Goal: Transaction & Acquisition: Purchase product/service

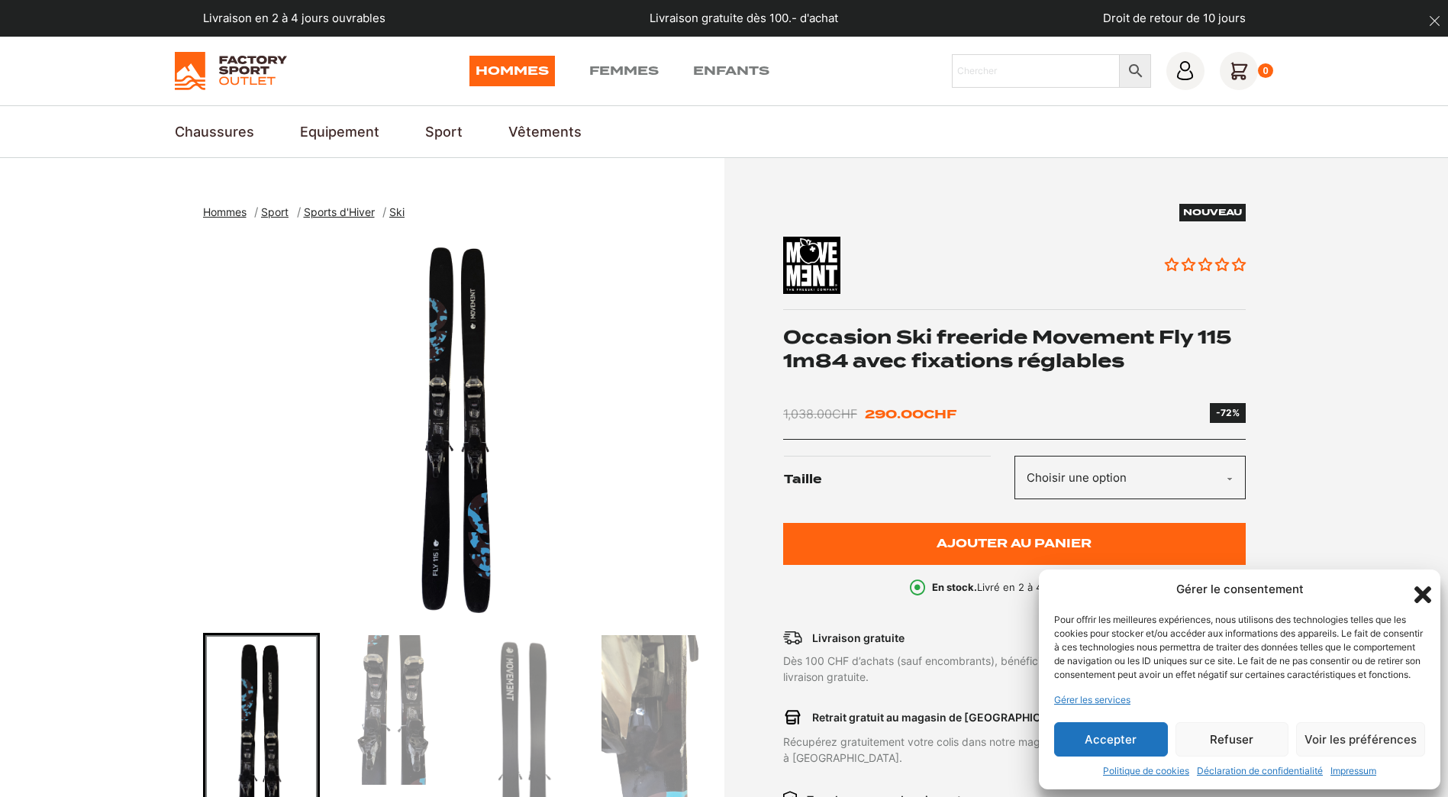
click at [1131, 742] on button "Accepter" at bounding box center [1111, 739] width 114 height 34
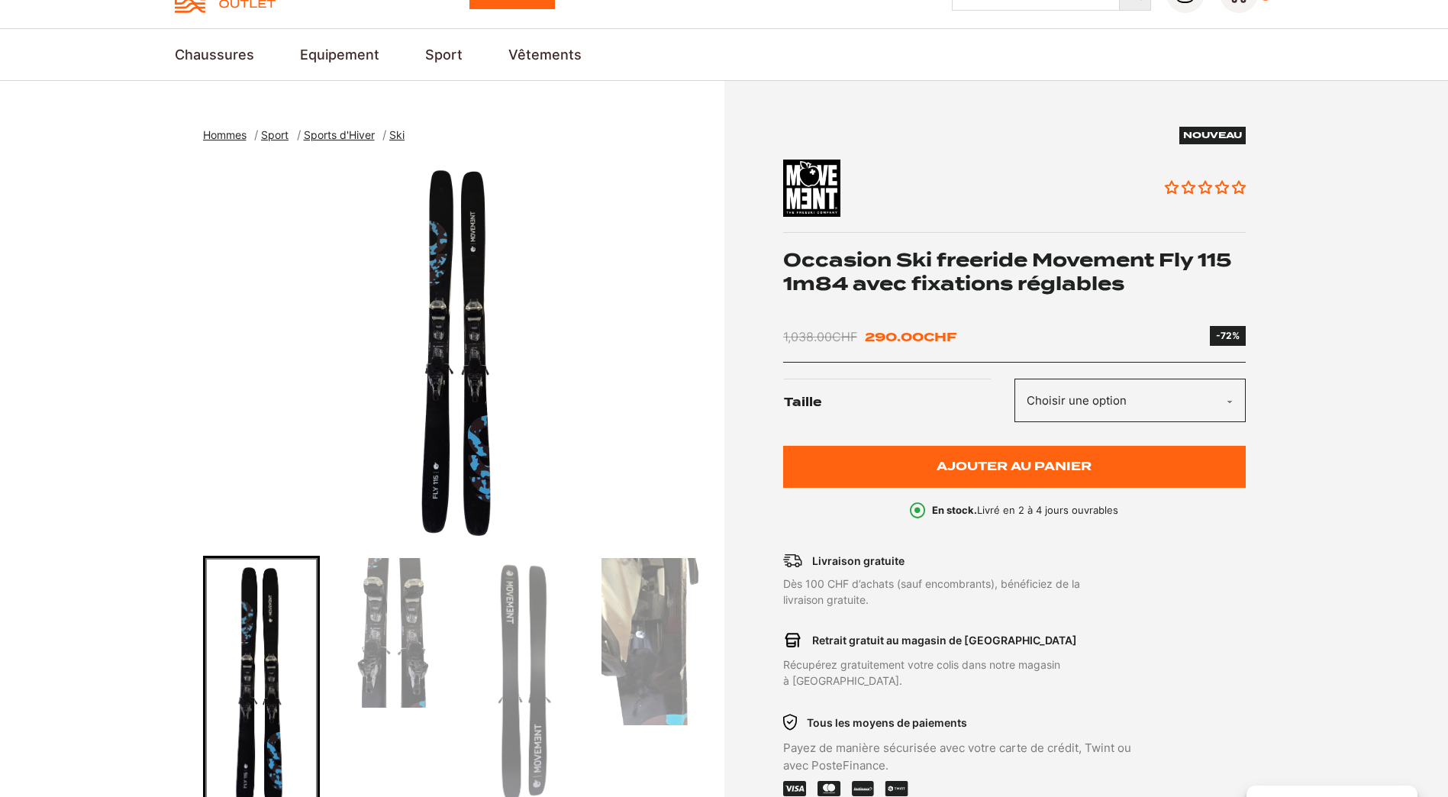
scroll to position [76, 0]
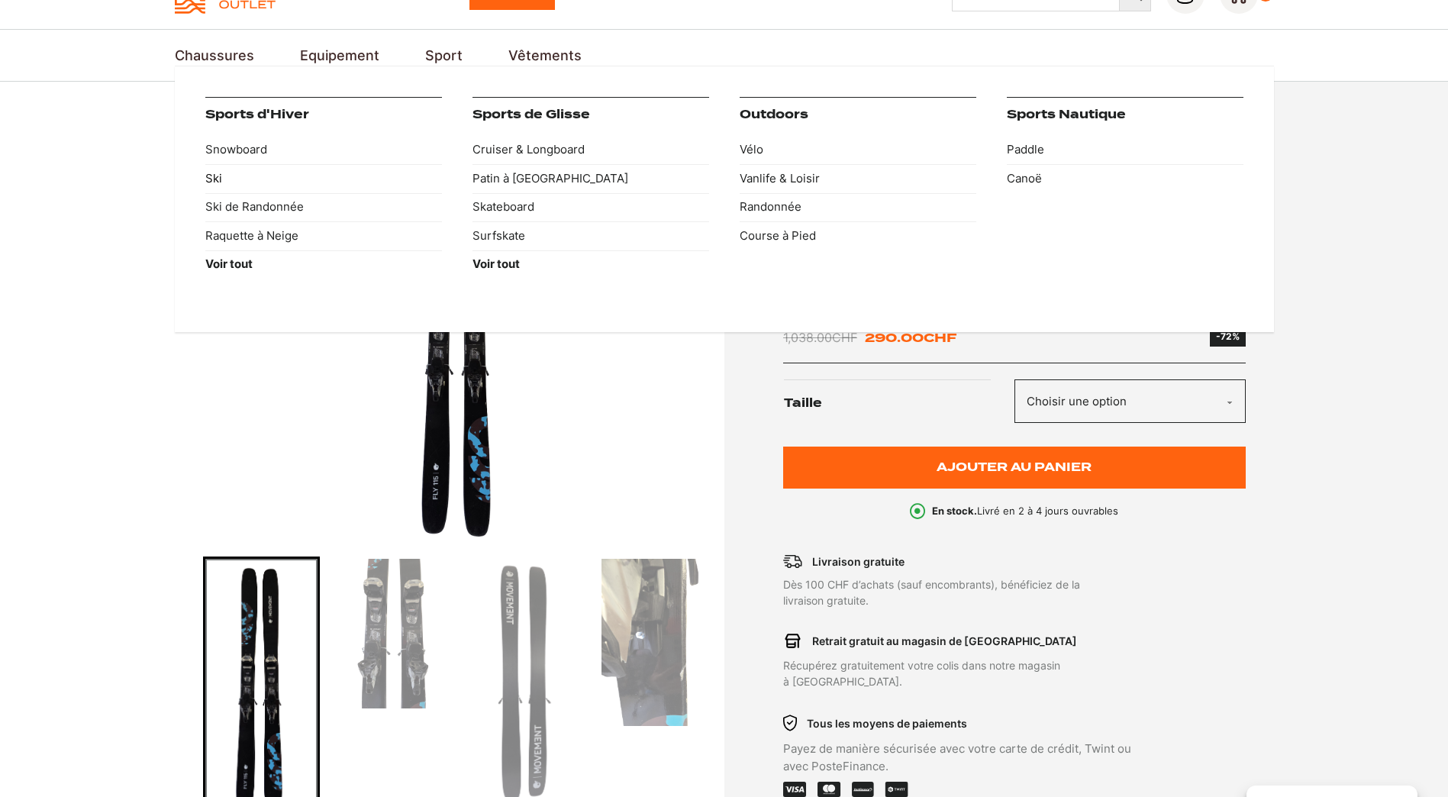
click at [218, 184] on link "Ski" at bounding box center [323, 178] width 237 height 29
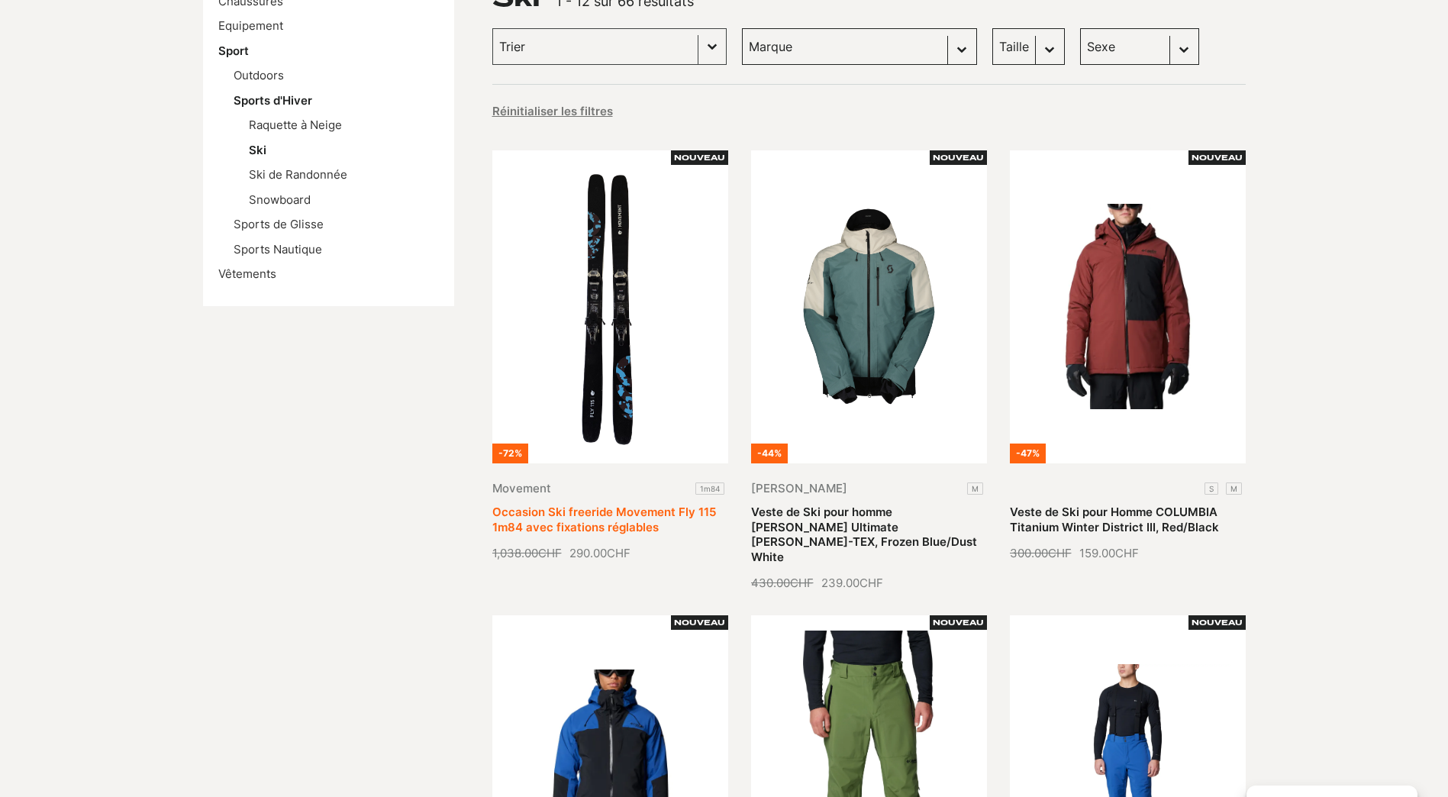
scroll to position [229, 0]
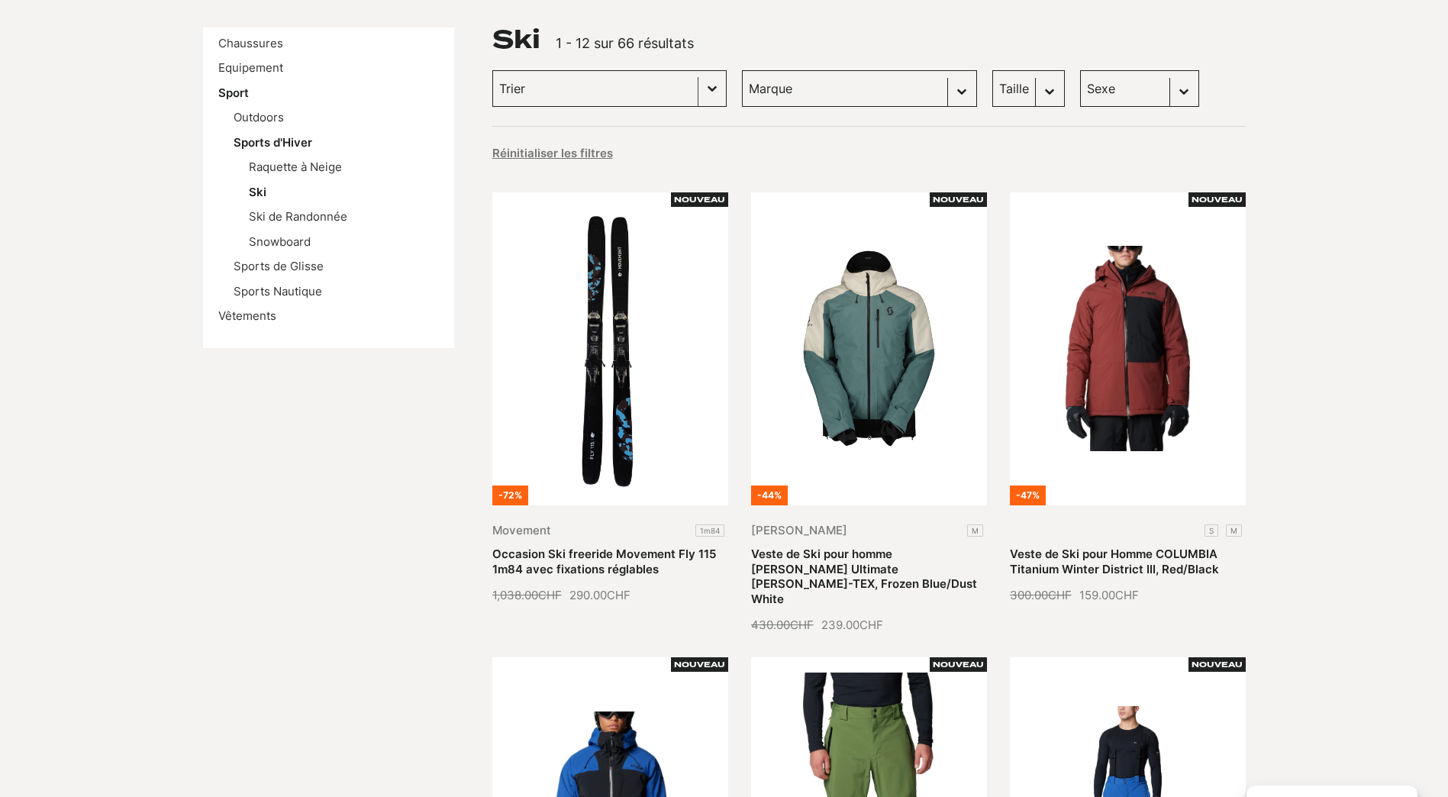
click at [699, 86] on button "Basculer la liste" at bounding box center [712, 88] width 27 height 35
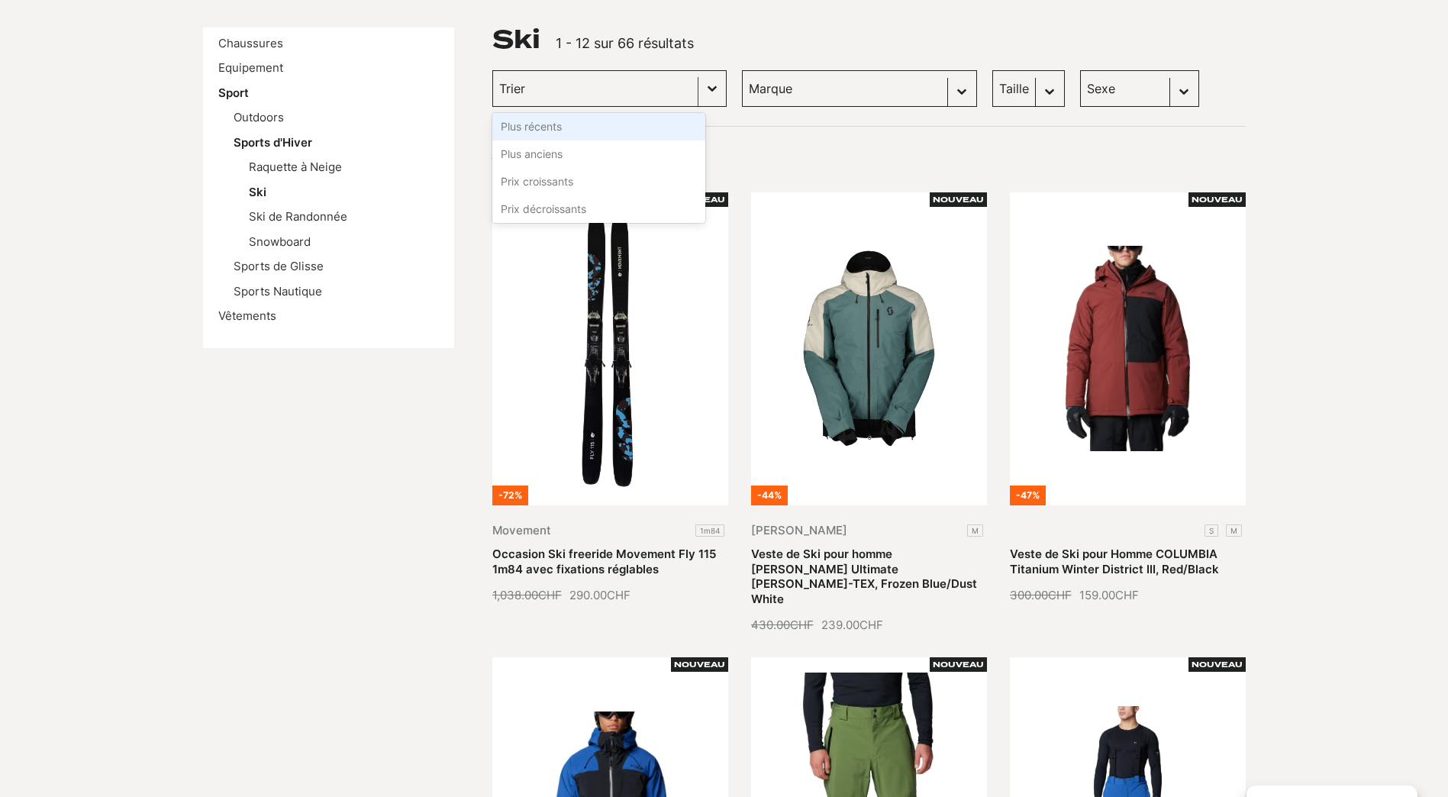
click at [699, 86] on button "Basculer la liste" at bounding box center [712, 88] width 27 height 35
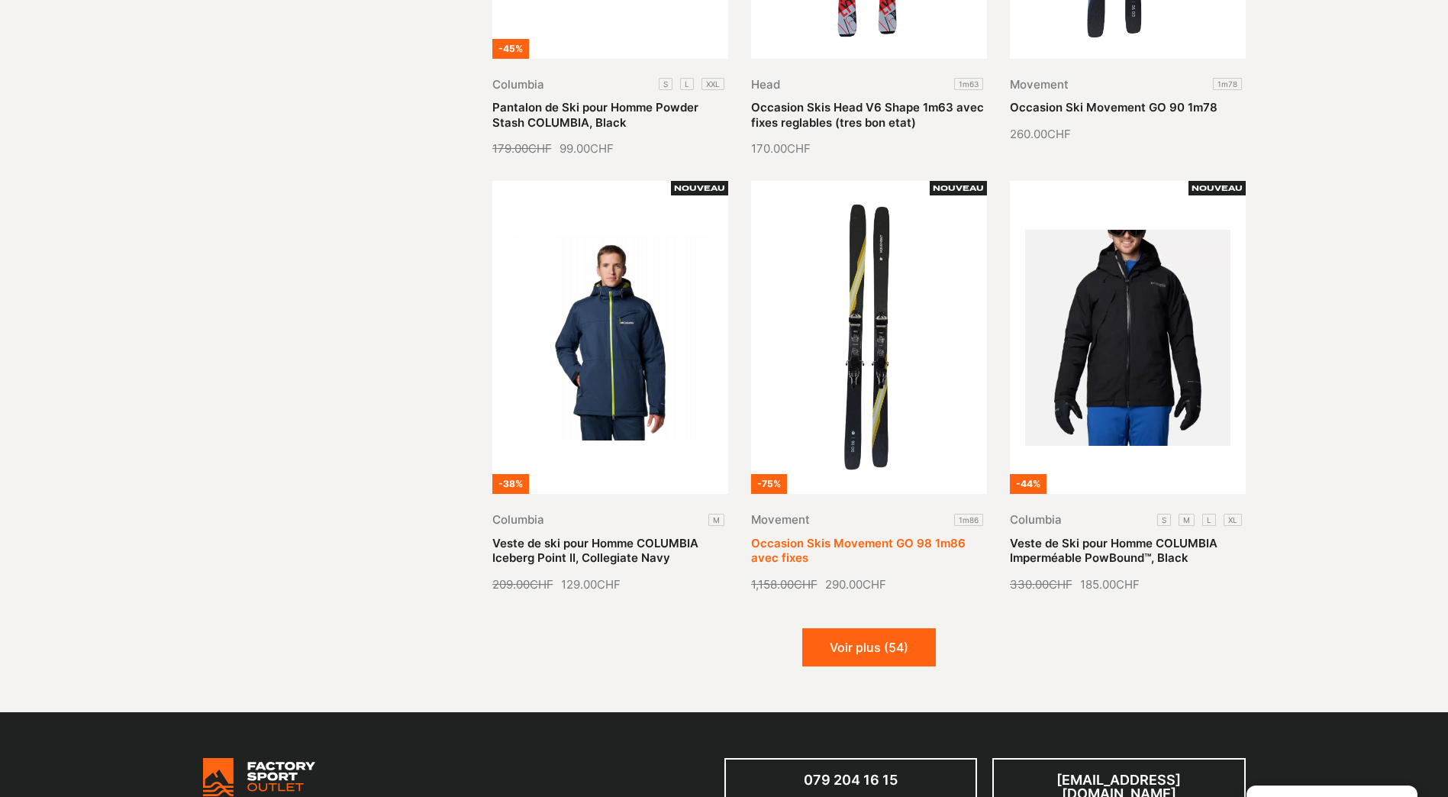
scroll to position [1680, 0]
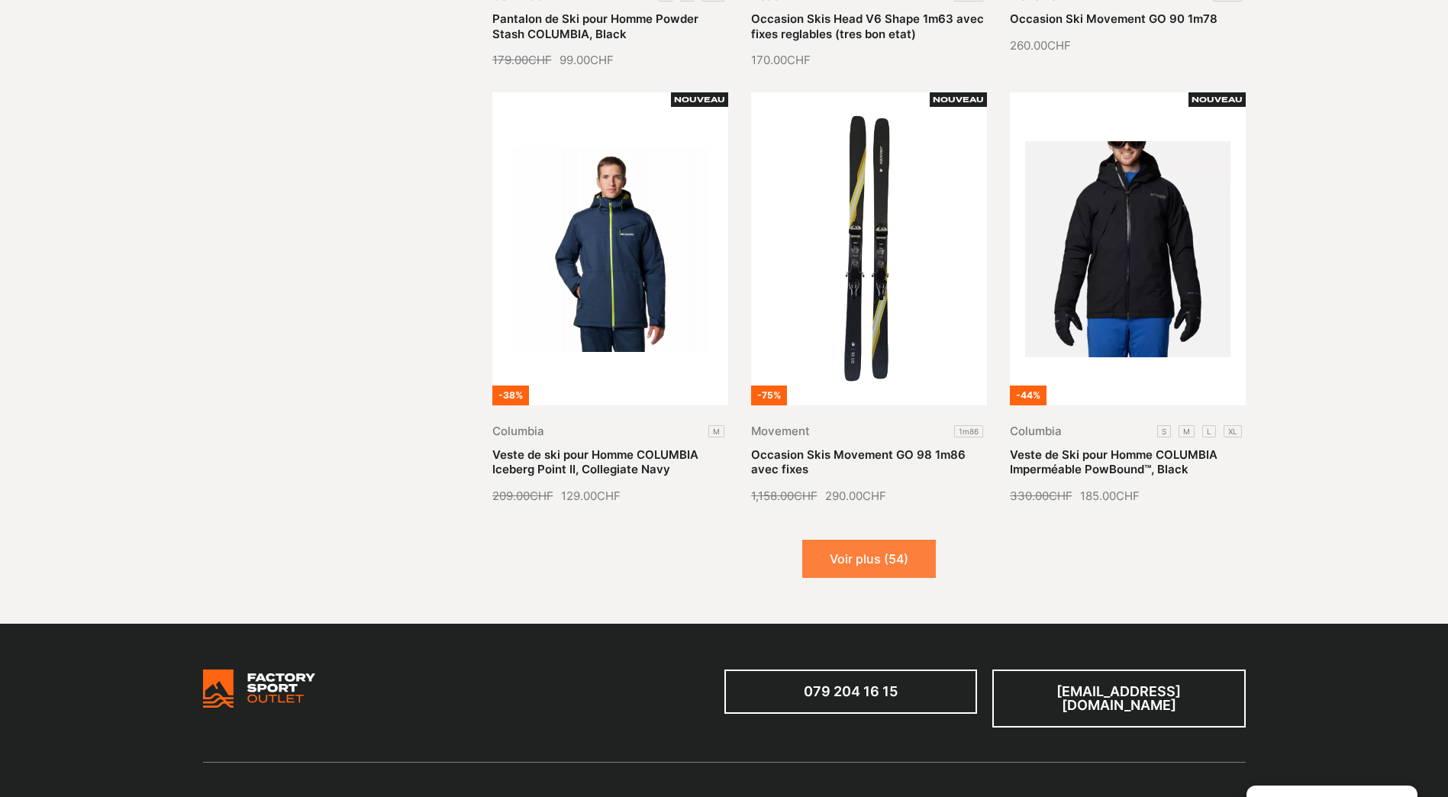
click at [885, 540] on button "Voir plus (54)" at bounding box center [869, 559] width 134 height 38
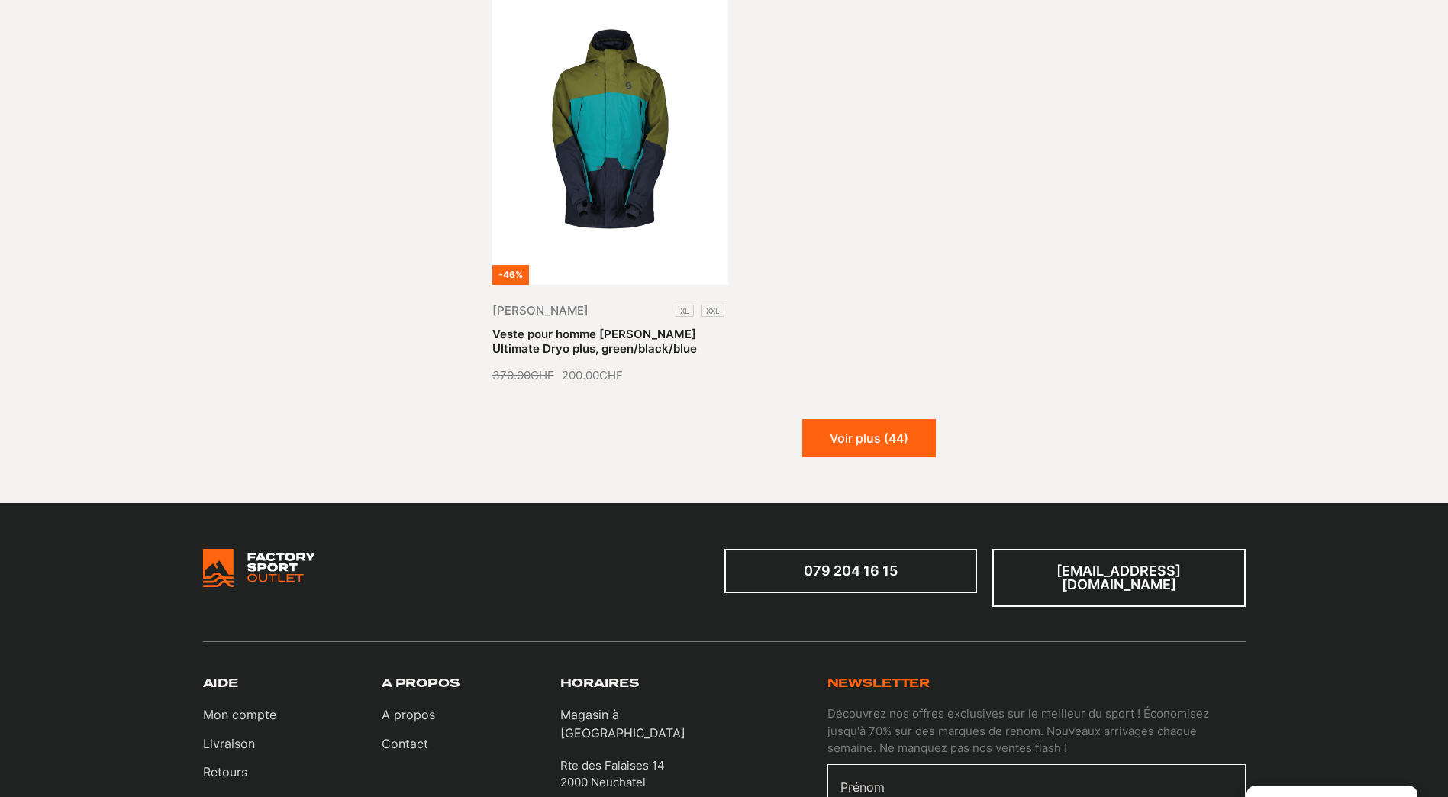
scroll to position [3589, 0]
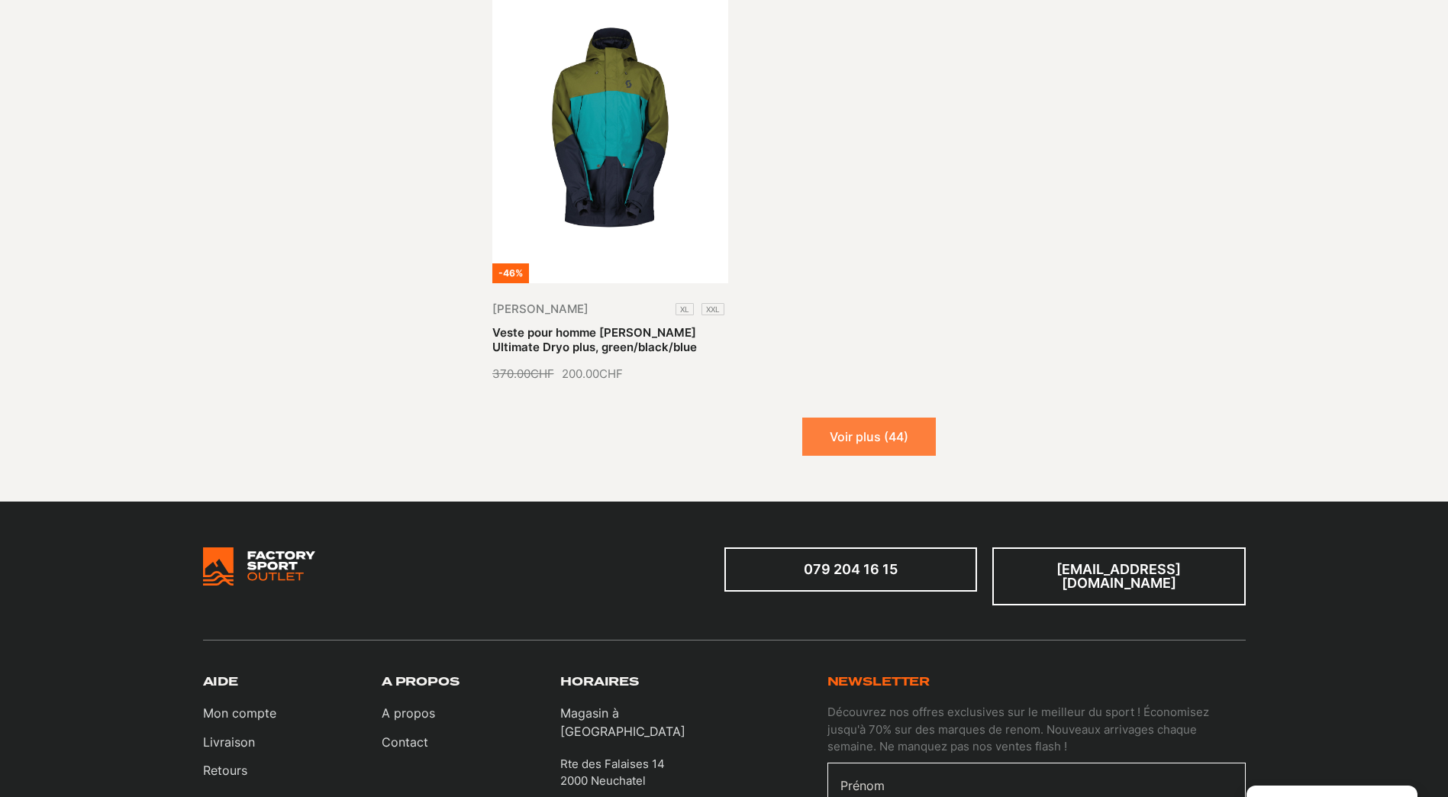
click at [857, 418] on button "Voir plus (44)" at bounding box center [869, 437] width 134 height 38
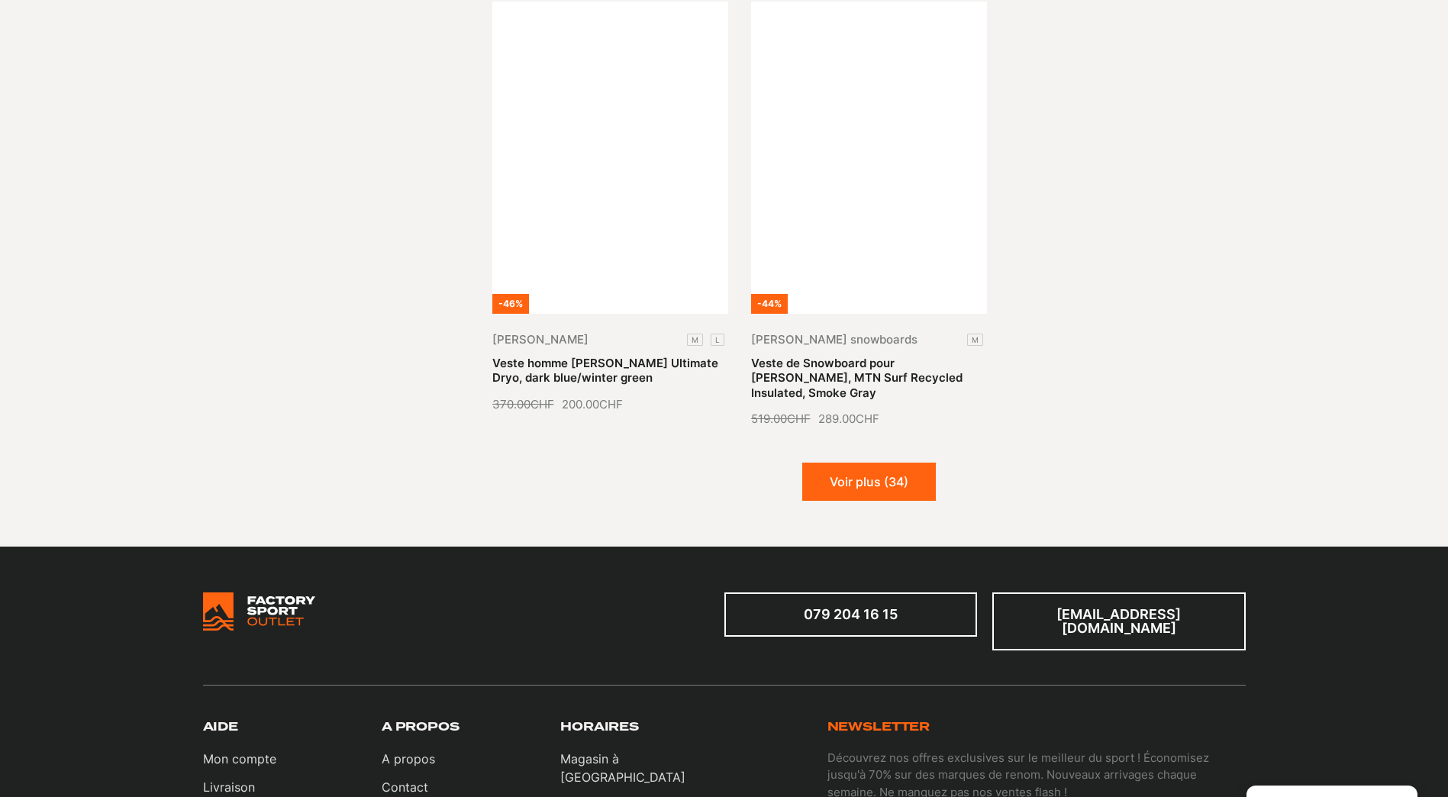
scroll to position [4887, 0]
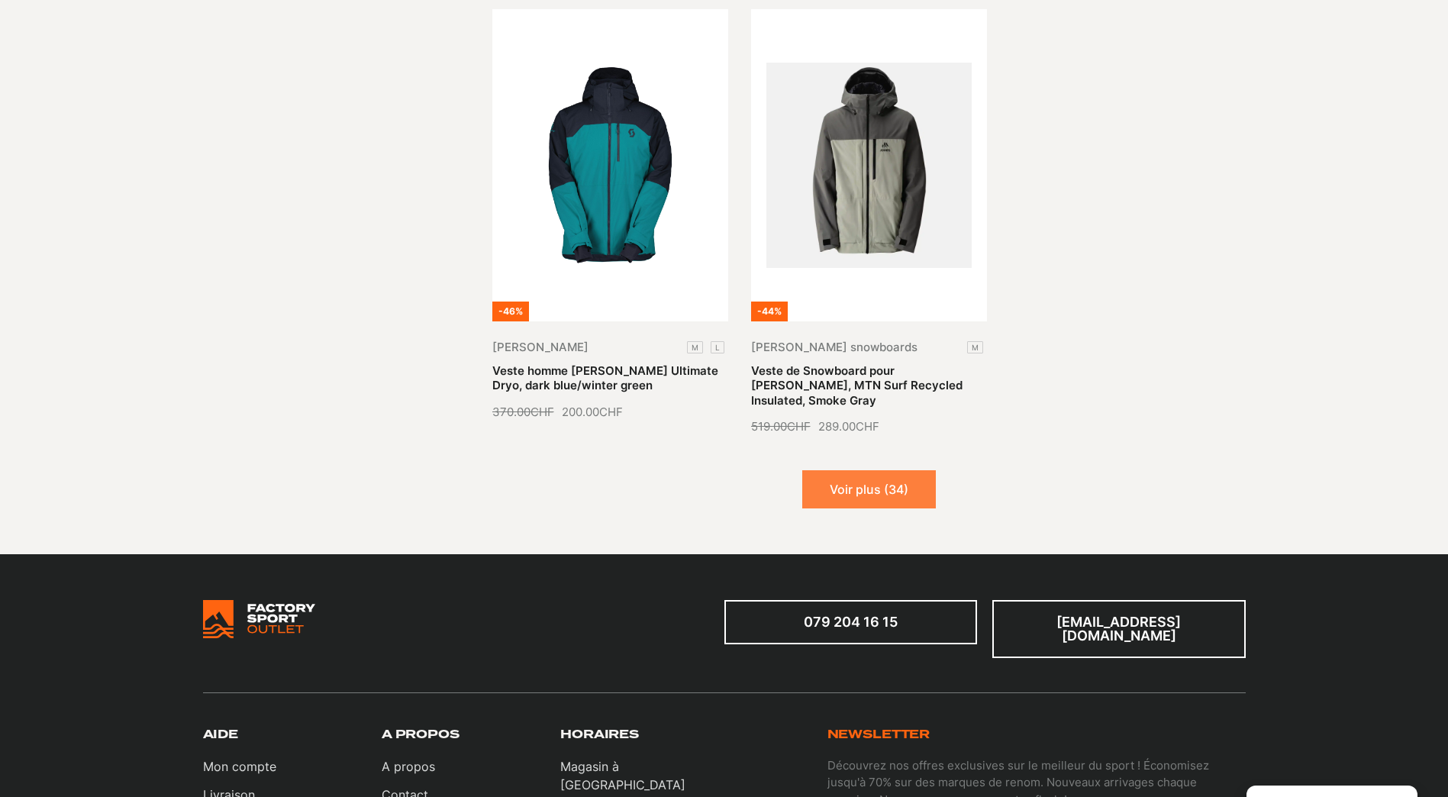
click at [854, 470] on button "Voir plus (34)" at bounding box center [869, 489] width 134 height 38
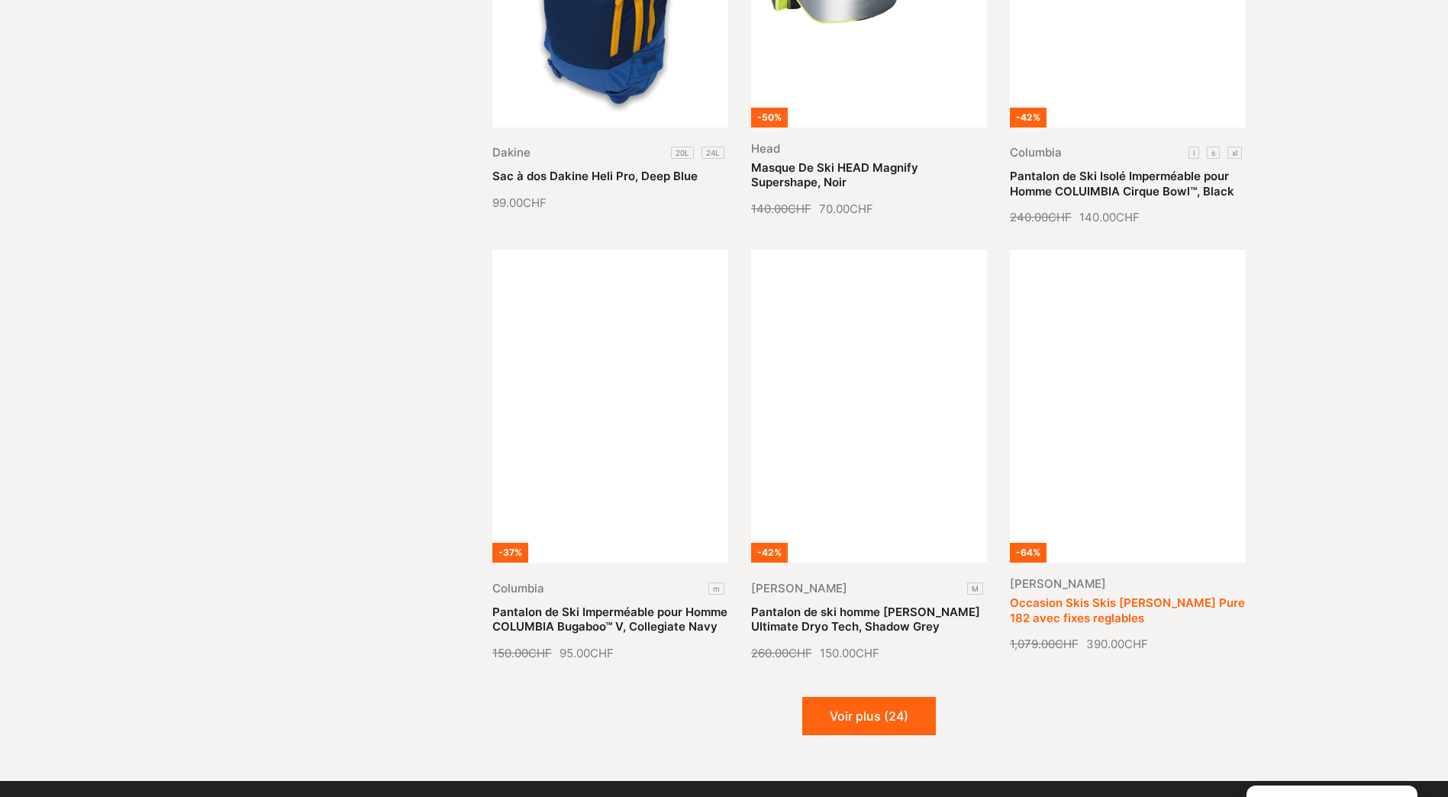
scroll to position [5956, 0]
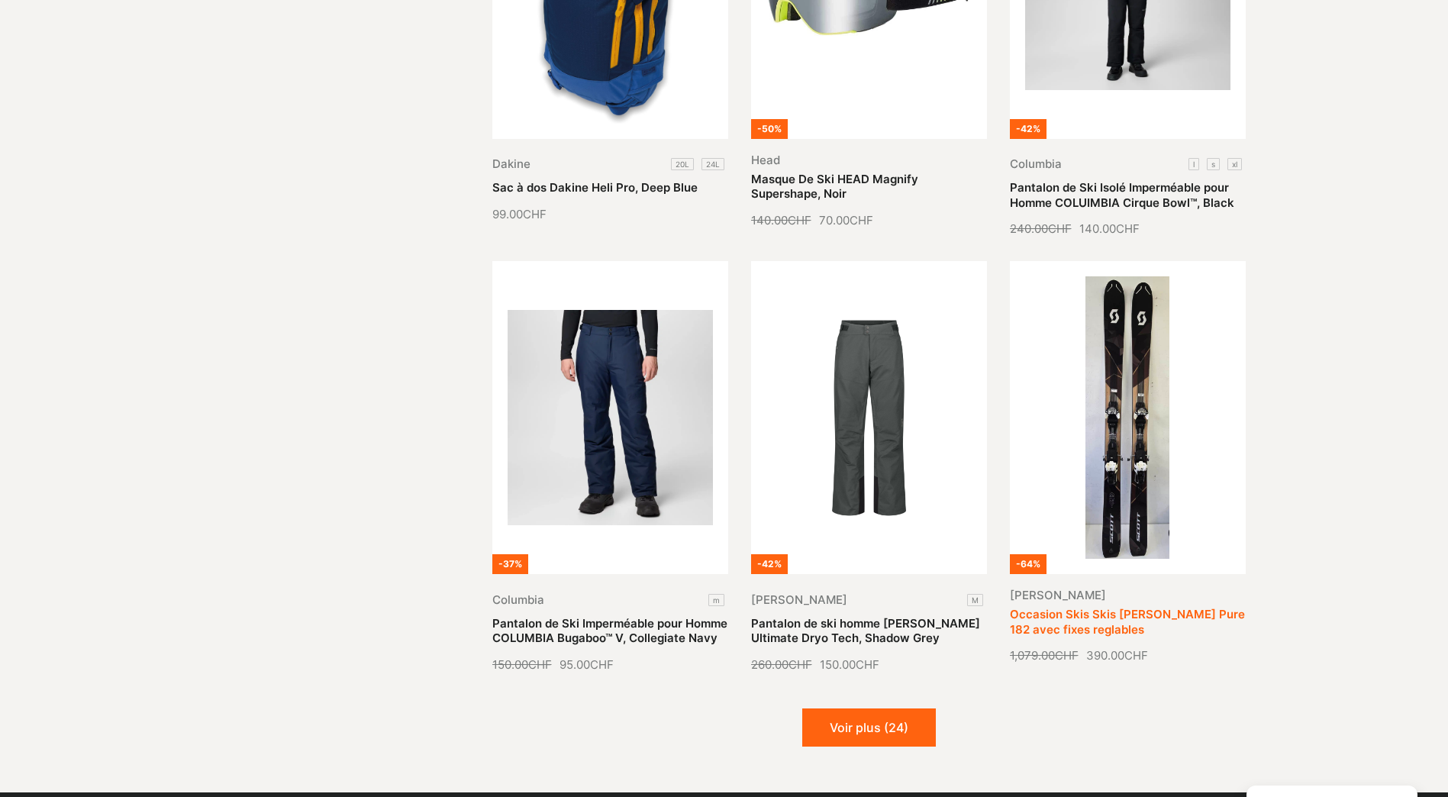
click at [1130, 607] on link "Occasion Skis Skis Scott Pure 182 avec fixes reglables" at bounding box center [1127, 622] width 235 height 30
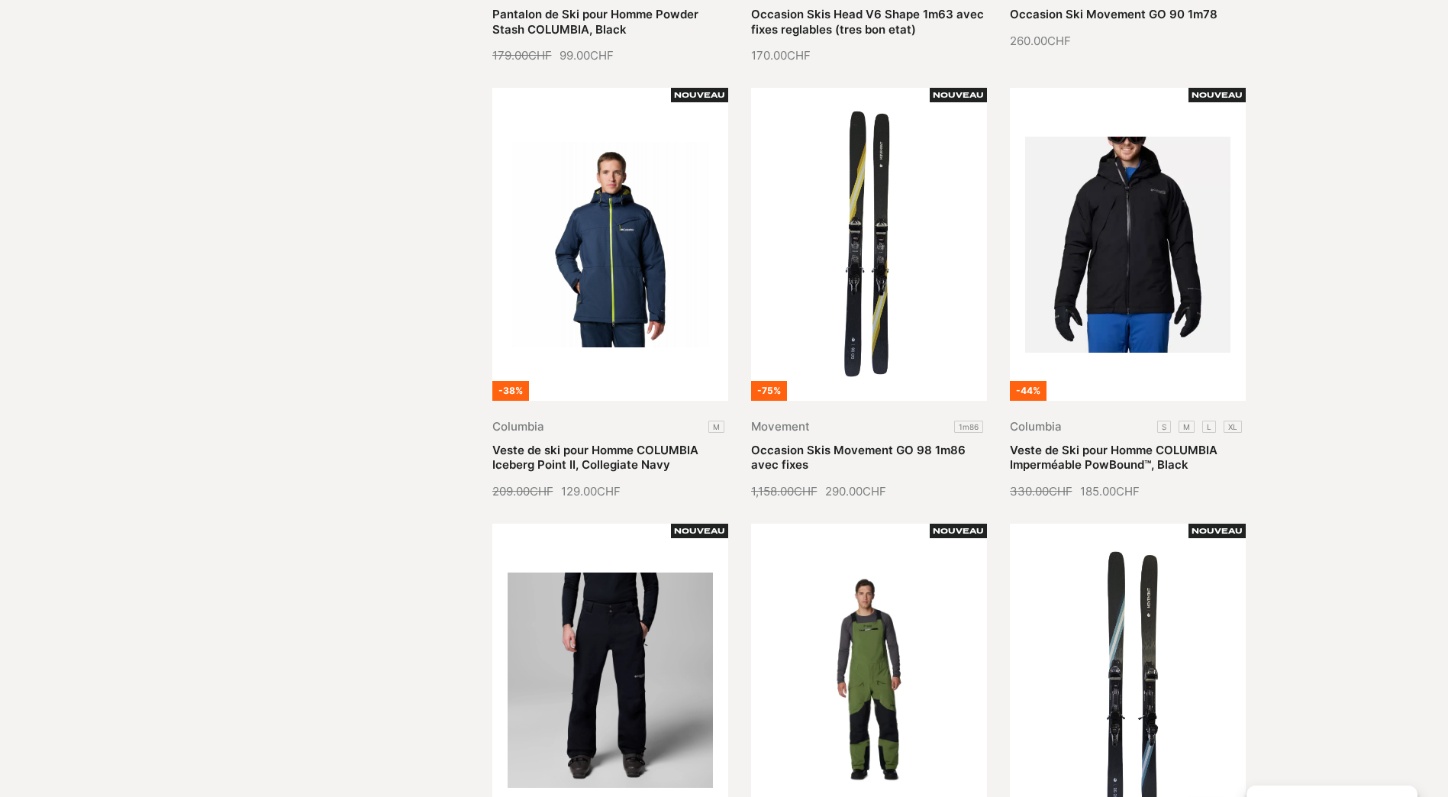
scroll to position [1680, 0]
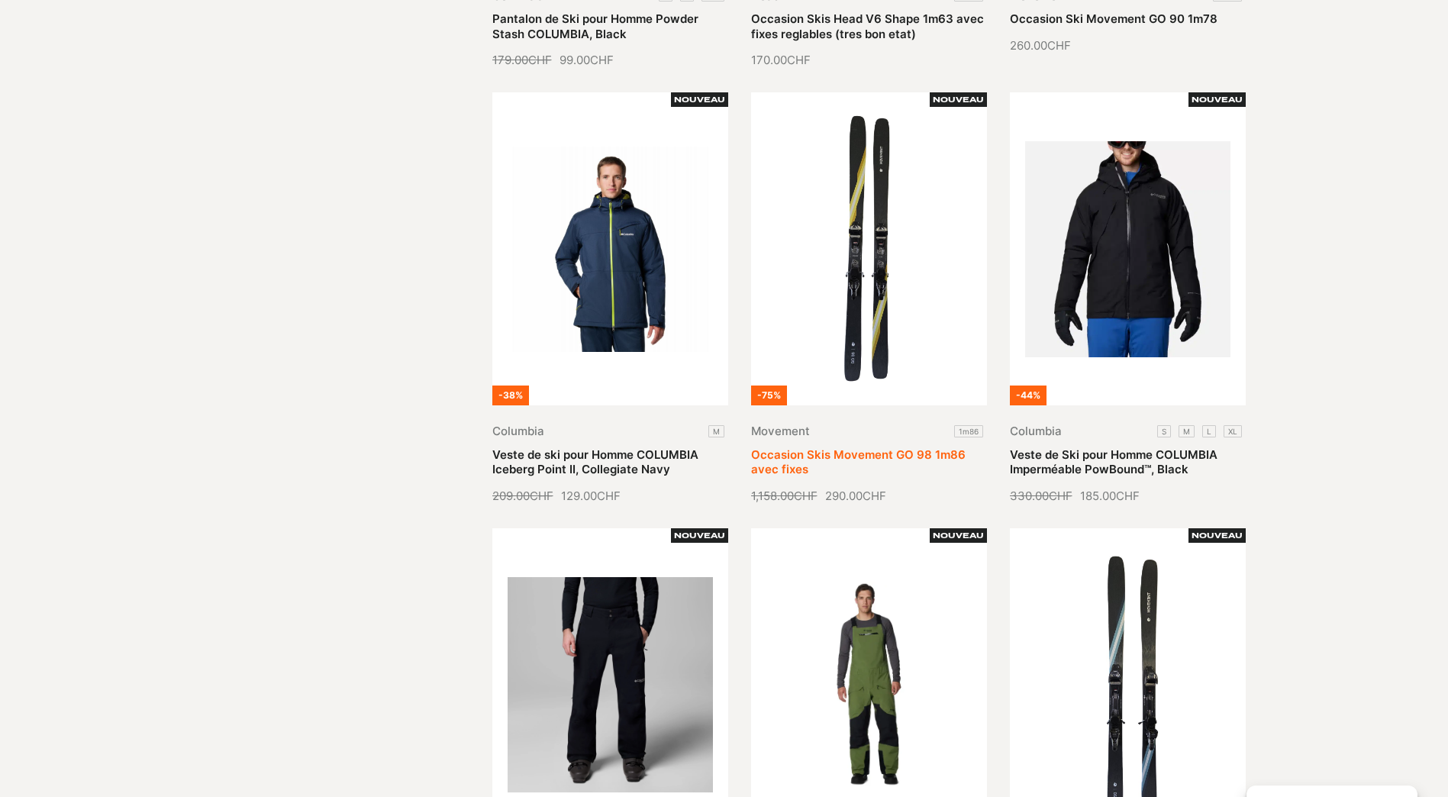
click at [874, 447] on link "Occasion Skis Movement GO 98 1m86 avec fixes" at bounding box center [858, 462] width 215 height 30
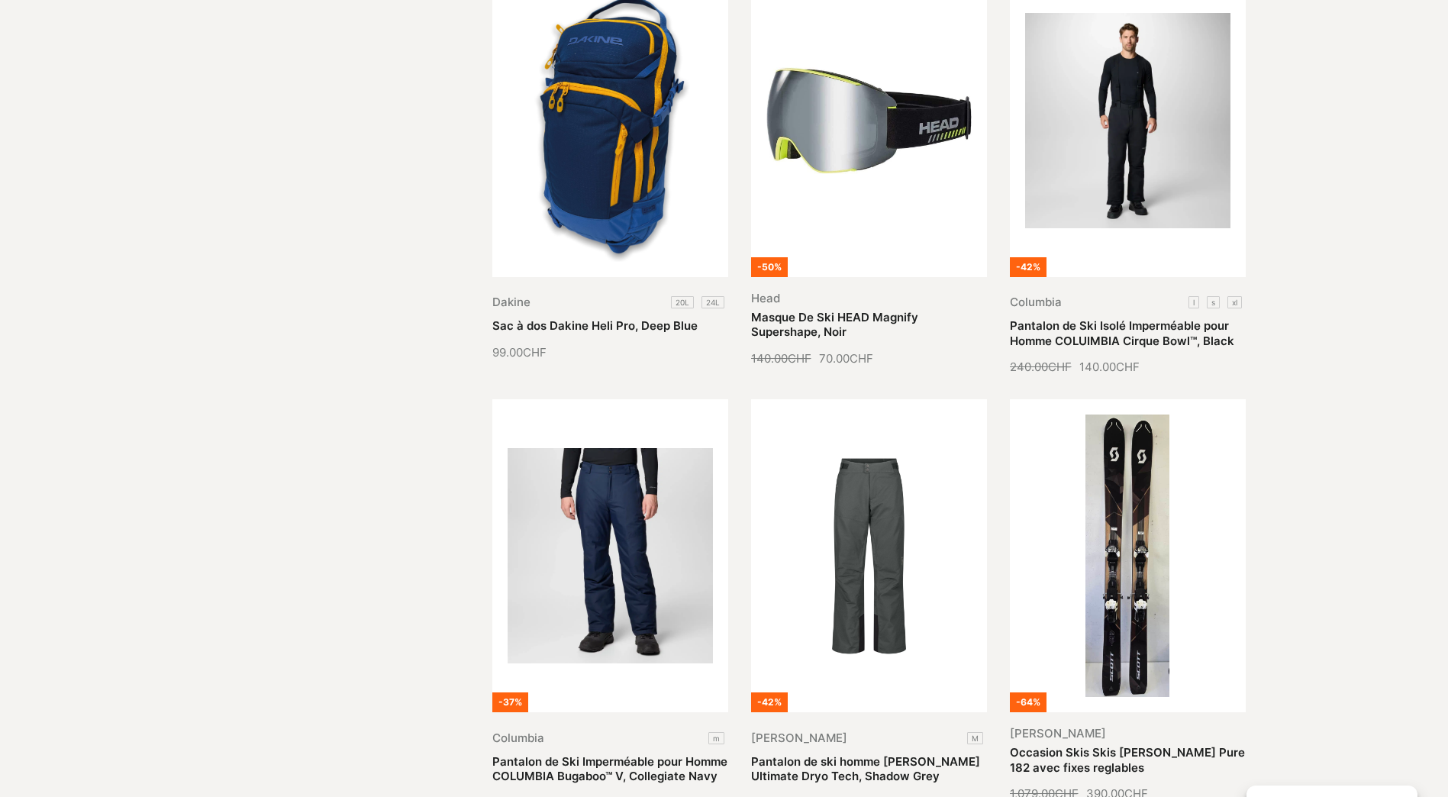
scroll to position [5803, 0]
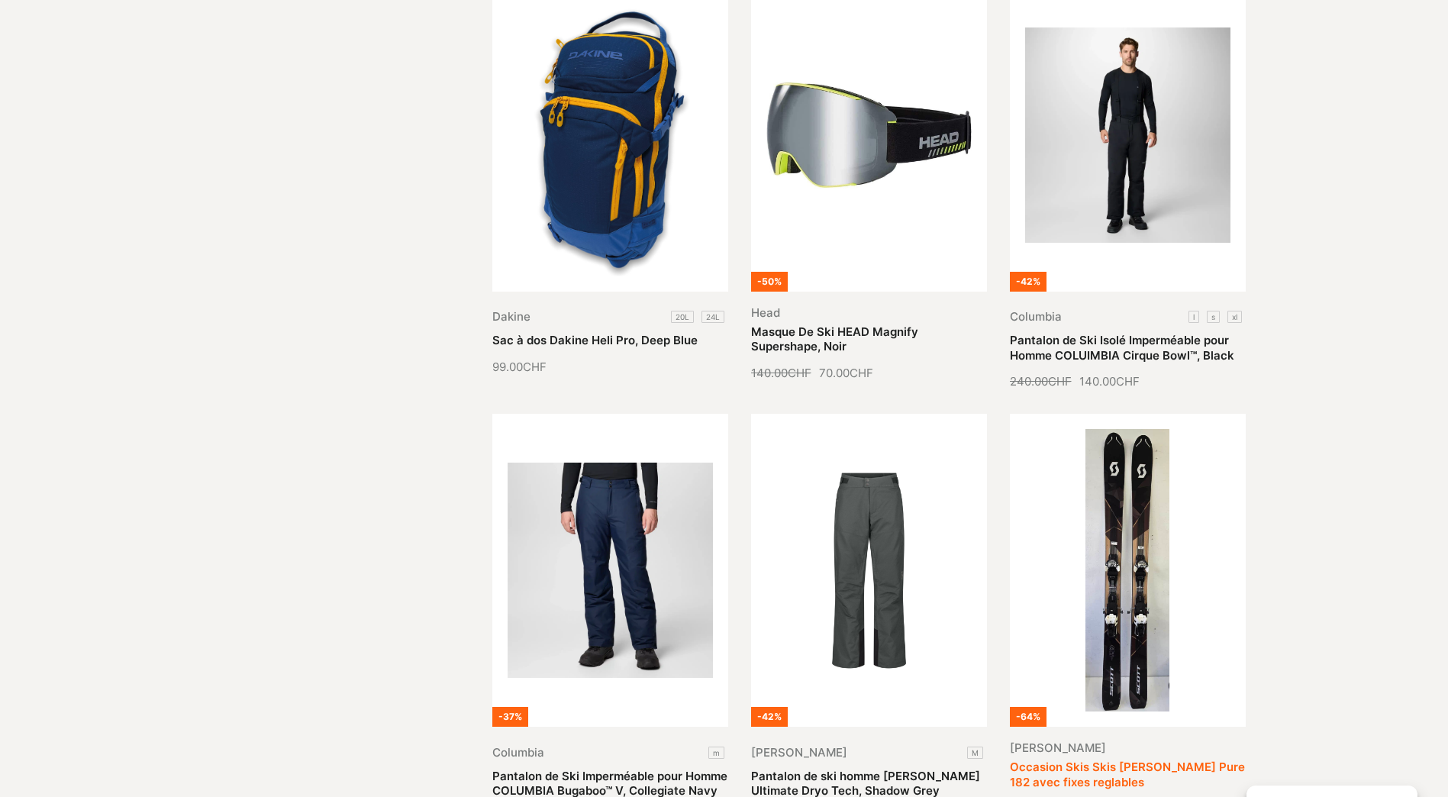
click at [1123, 760] on link "Occasion Skis Skis Scott Pure 182 avec fixes reglables" at bounding box center [1127, 775] width 235 height 30
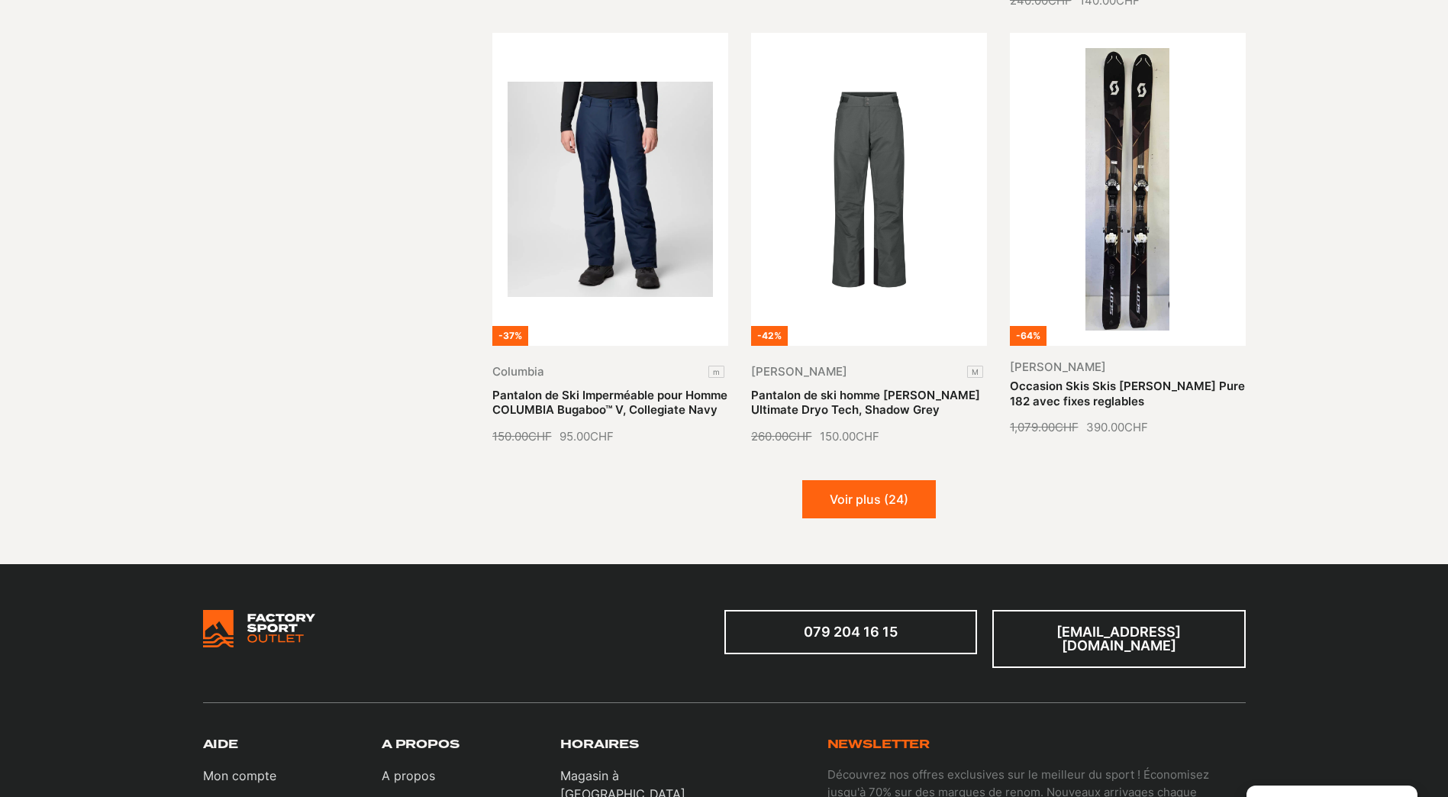
scroll to position [6185, 0]
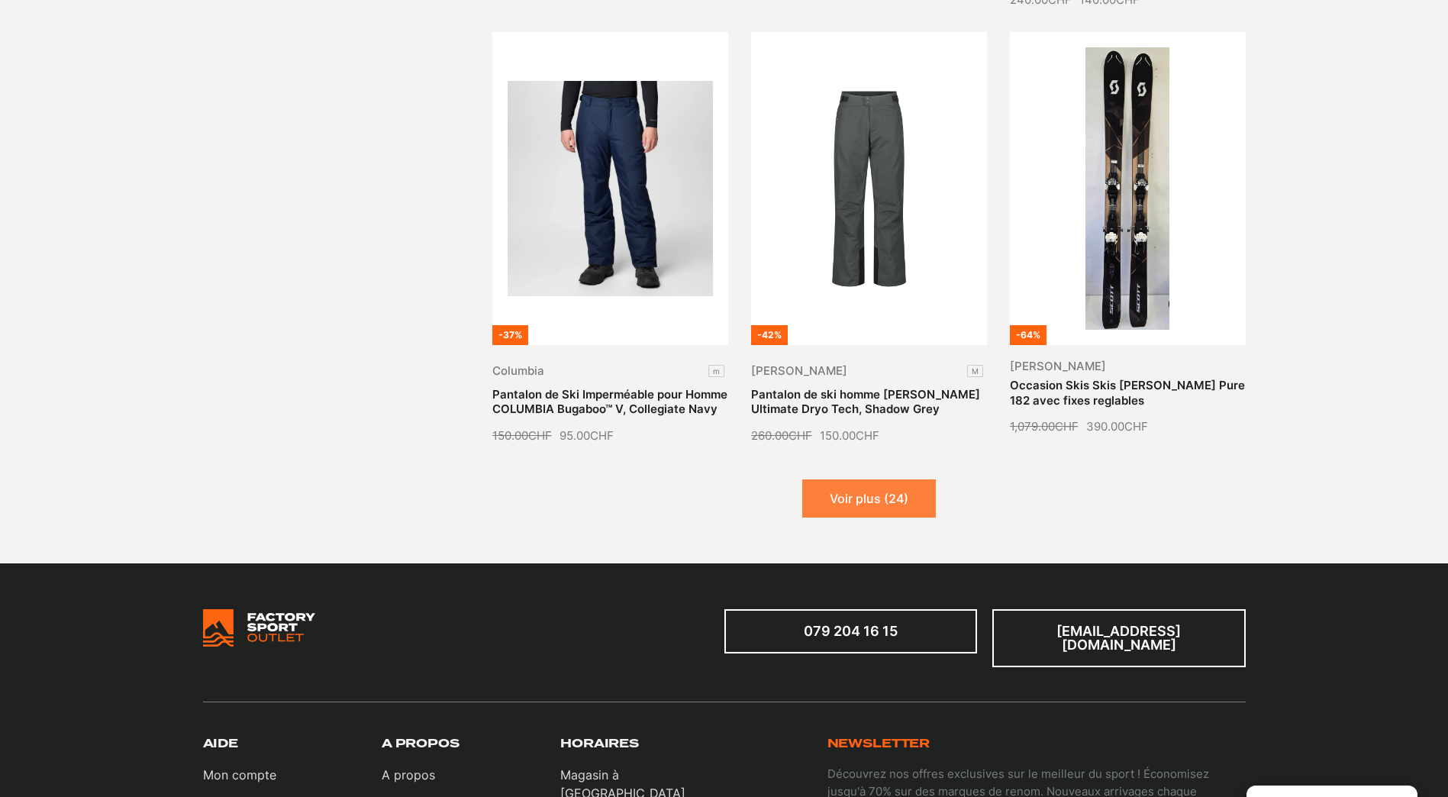
click at [887, 480] on button "Voir plus (24)" at bounding box center [869, 499] width 134 height 38
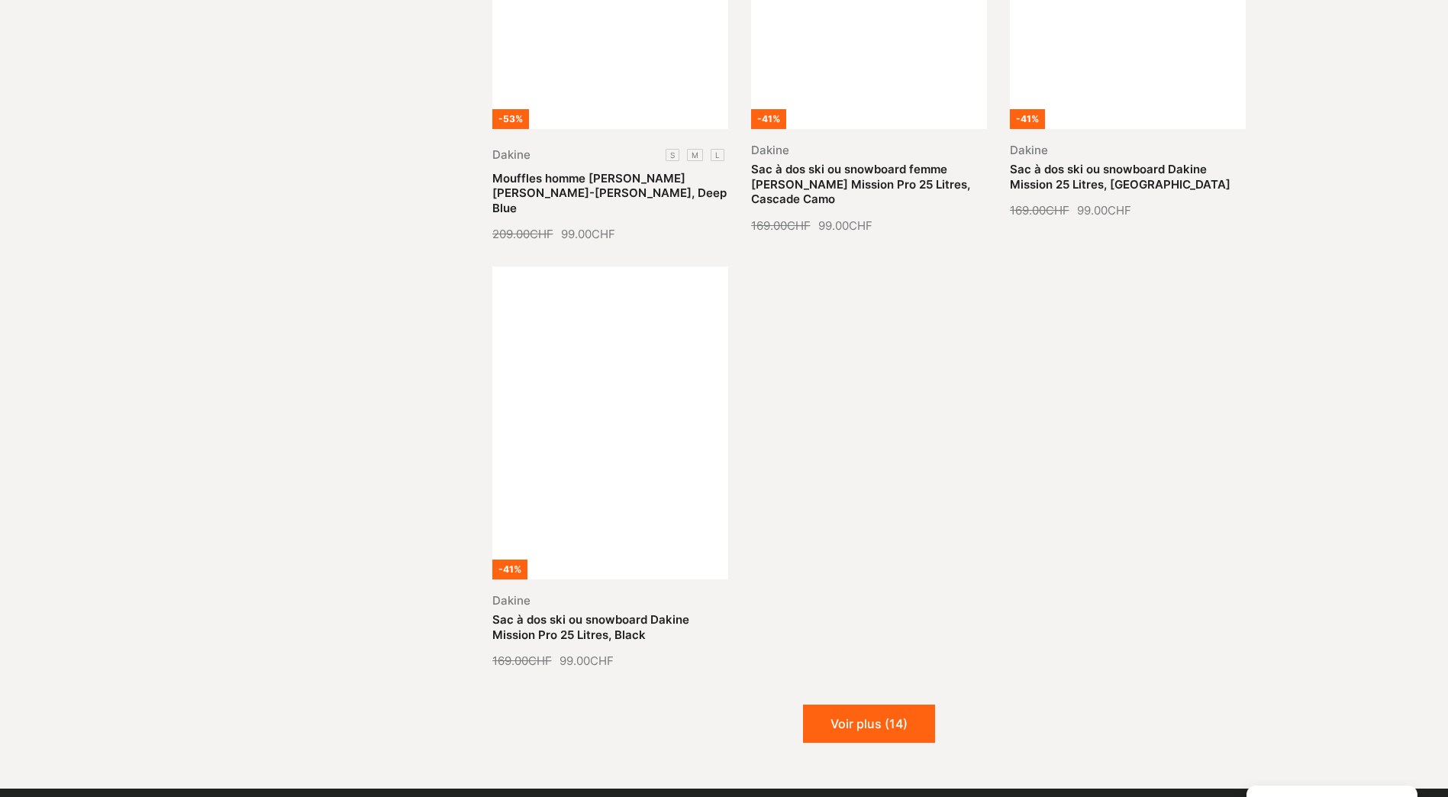
scroll to position [7865, 0]
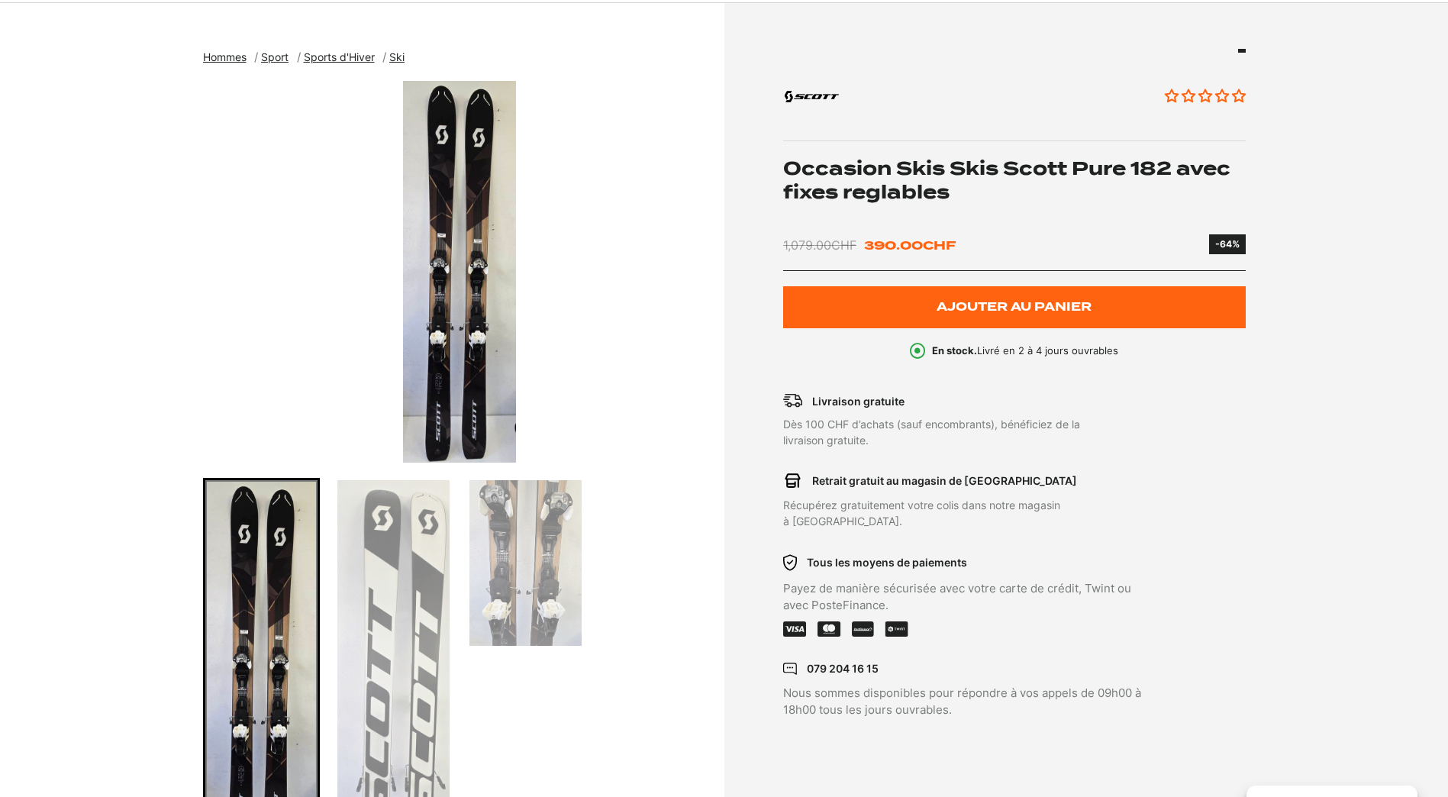
scroll to position [153, 0]
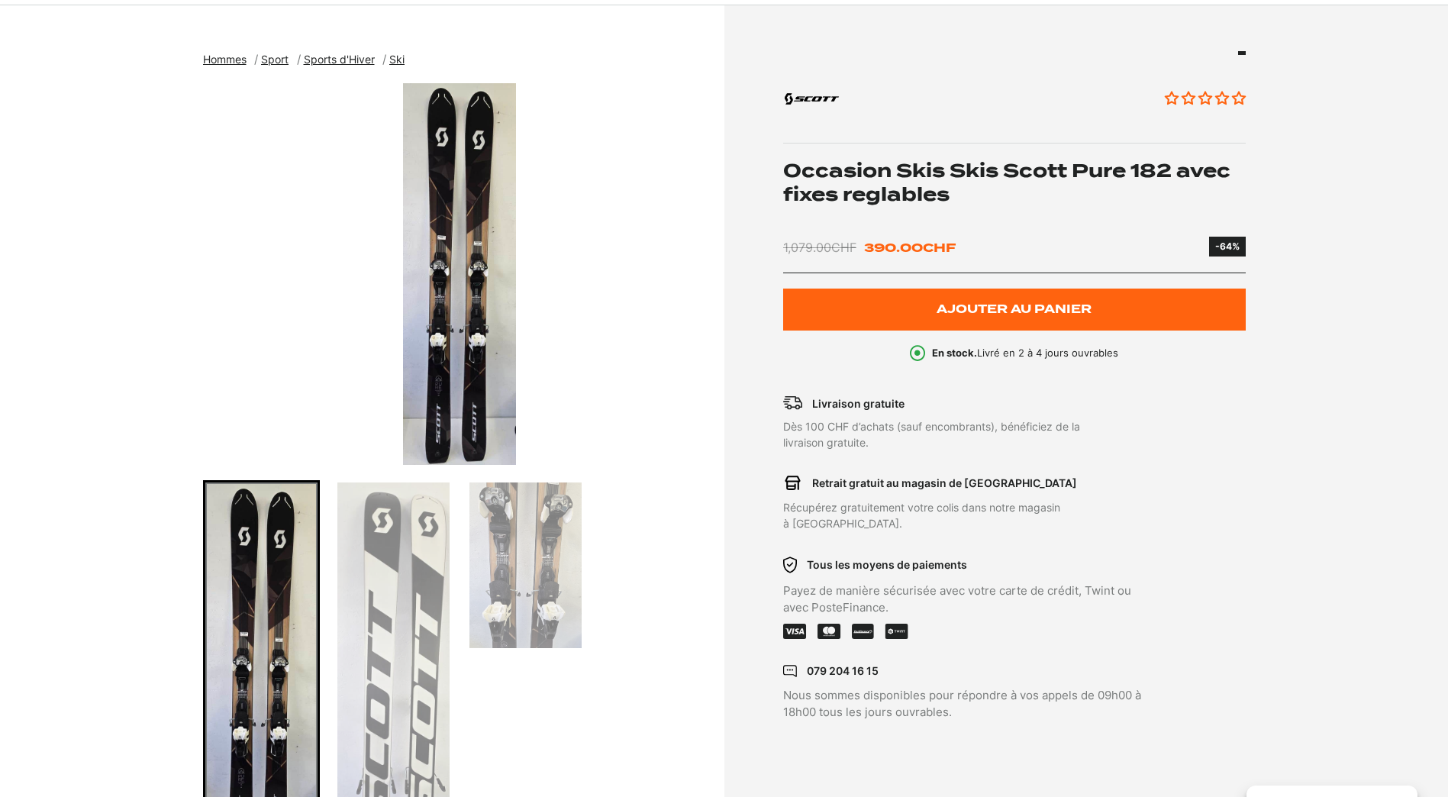
click at [447, 357] on img "1 of 3" at bounding box center [460, 274] width 514 height 382
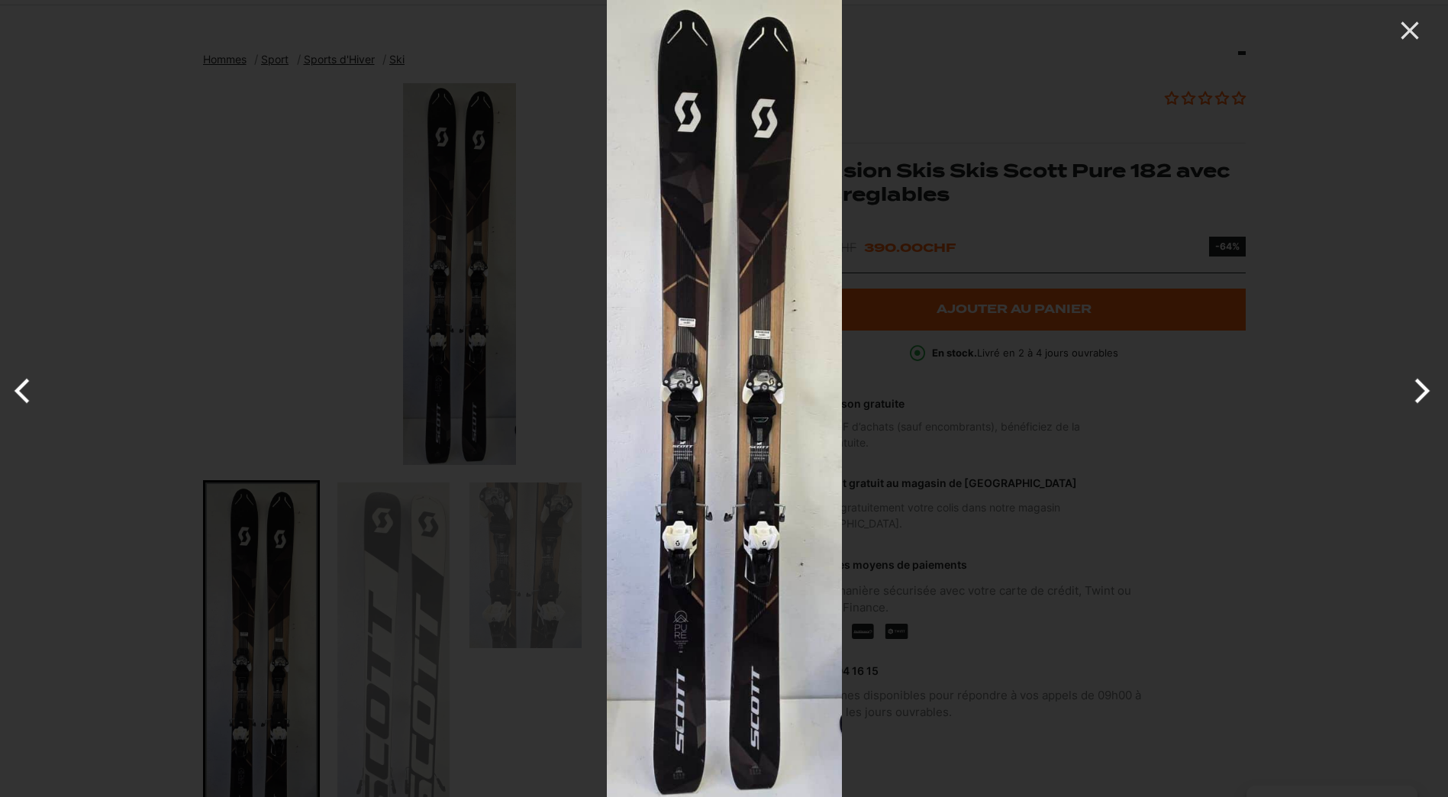
click at [650, 493] on img at bounding box center [724, 398] width 235 height 797
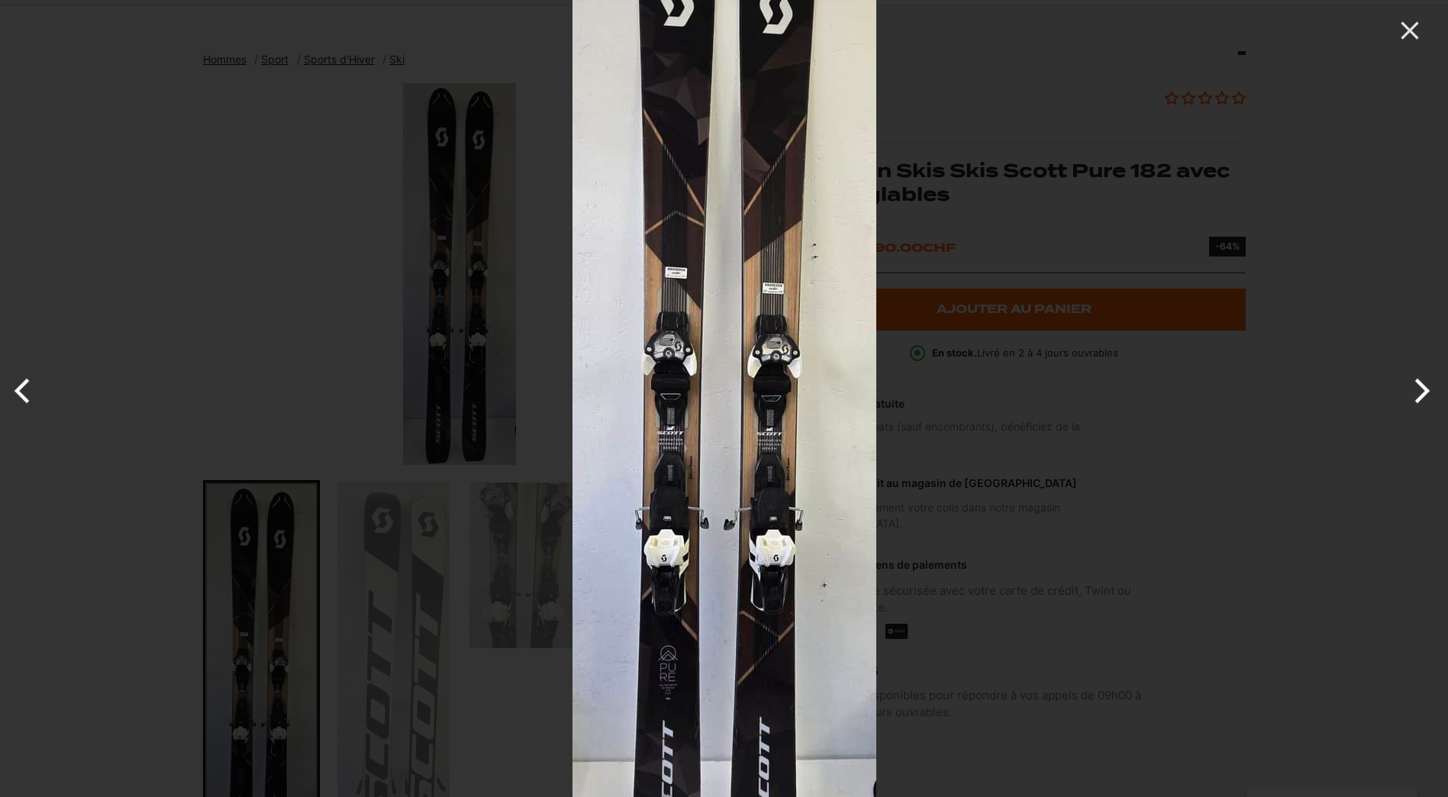
click at [650, 494] on img at bounding box center [725, 371] width 304 height 1031
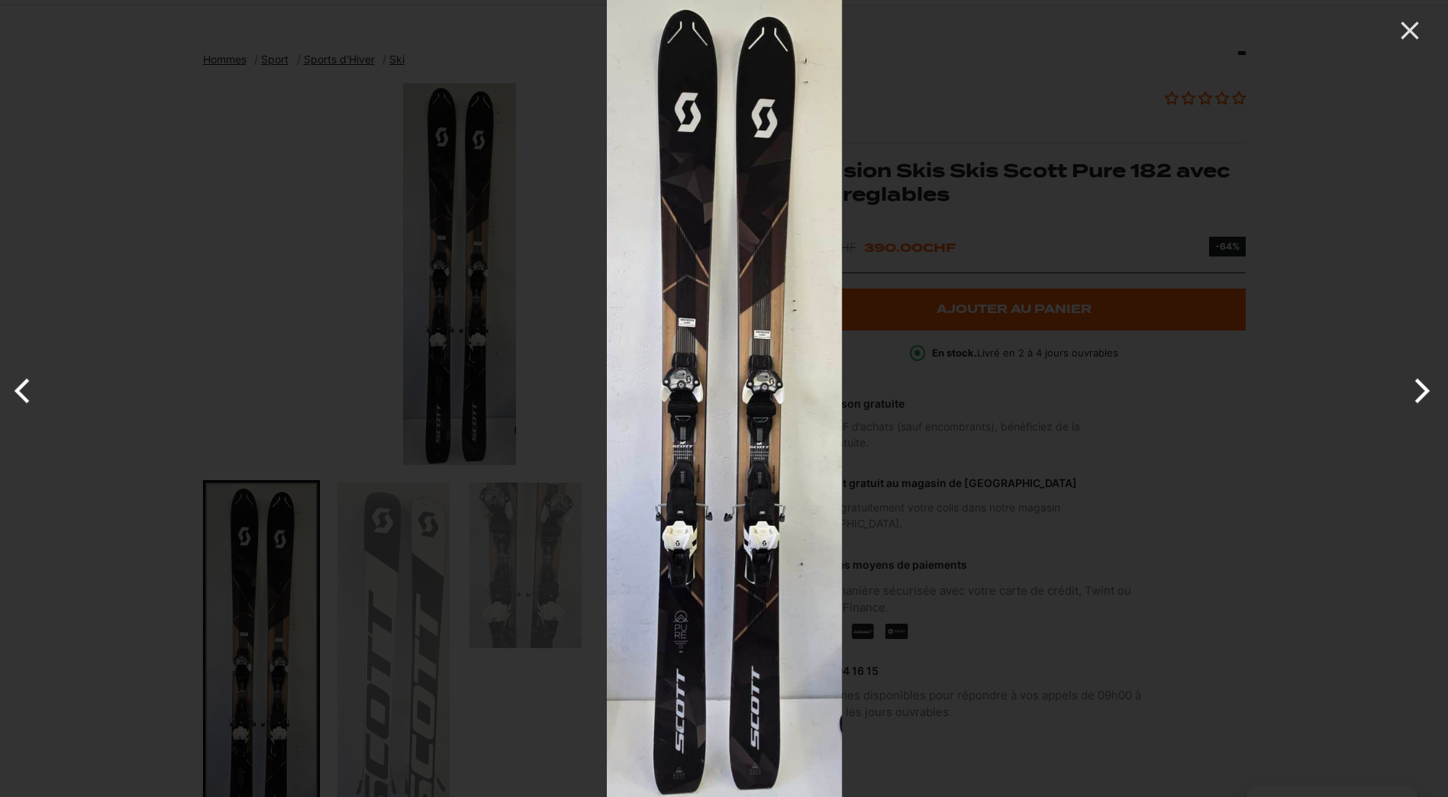
click at [290, 598] on div at bounding box center [724, 398] width 1448 height 797
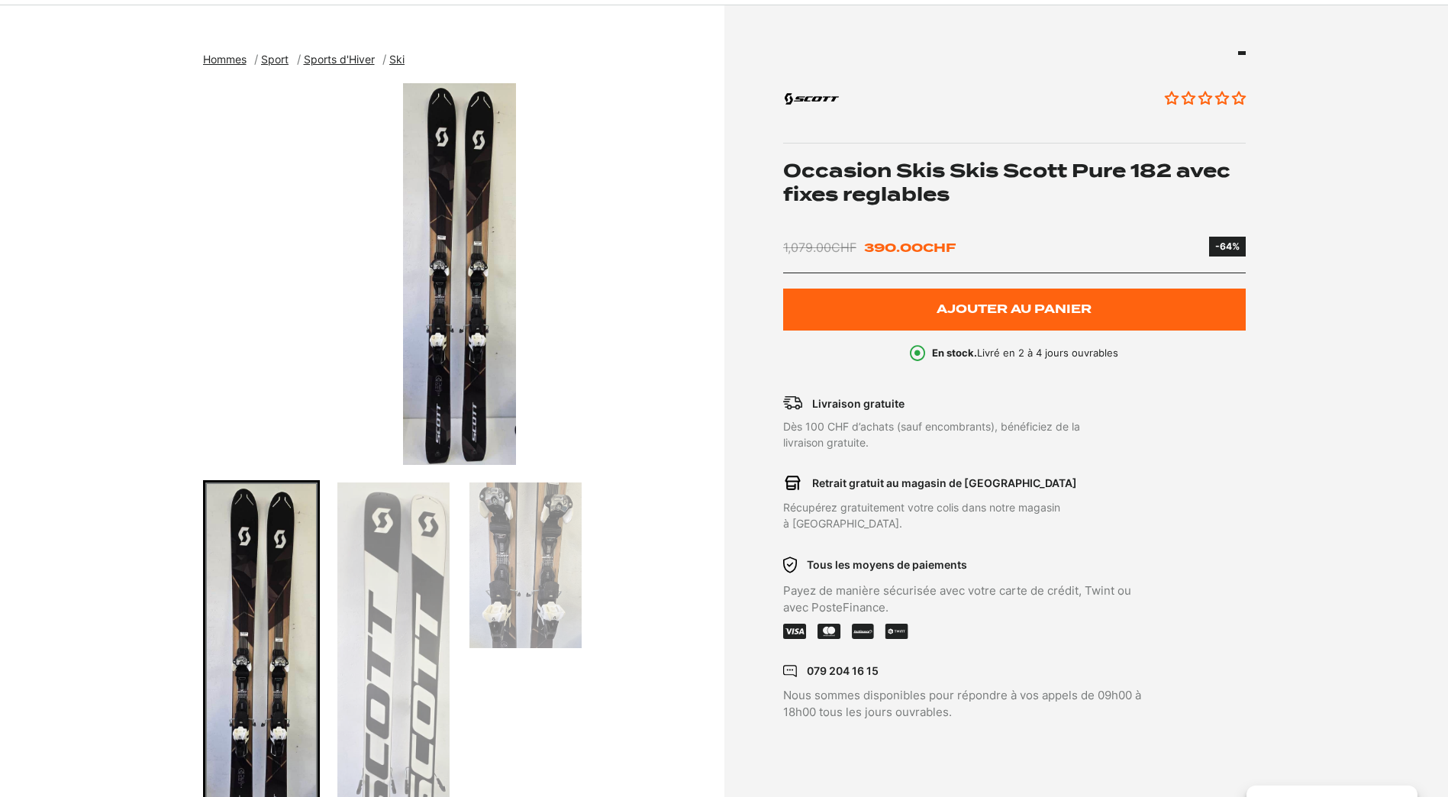
click at [260, 577] on img "Go to slide 1" at bounding box center [261, 670] width 112 height 374
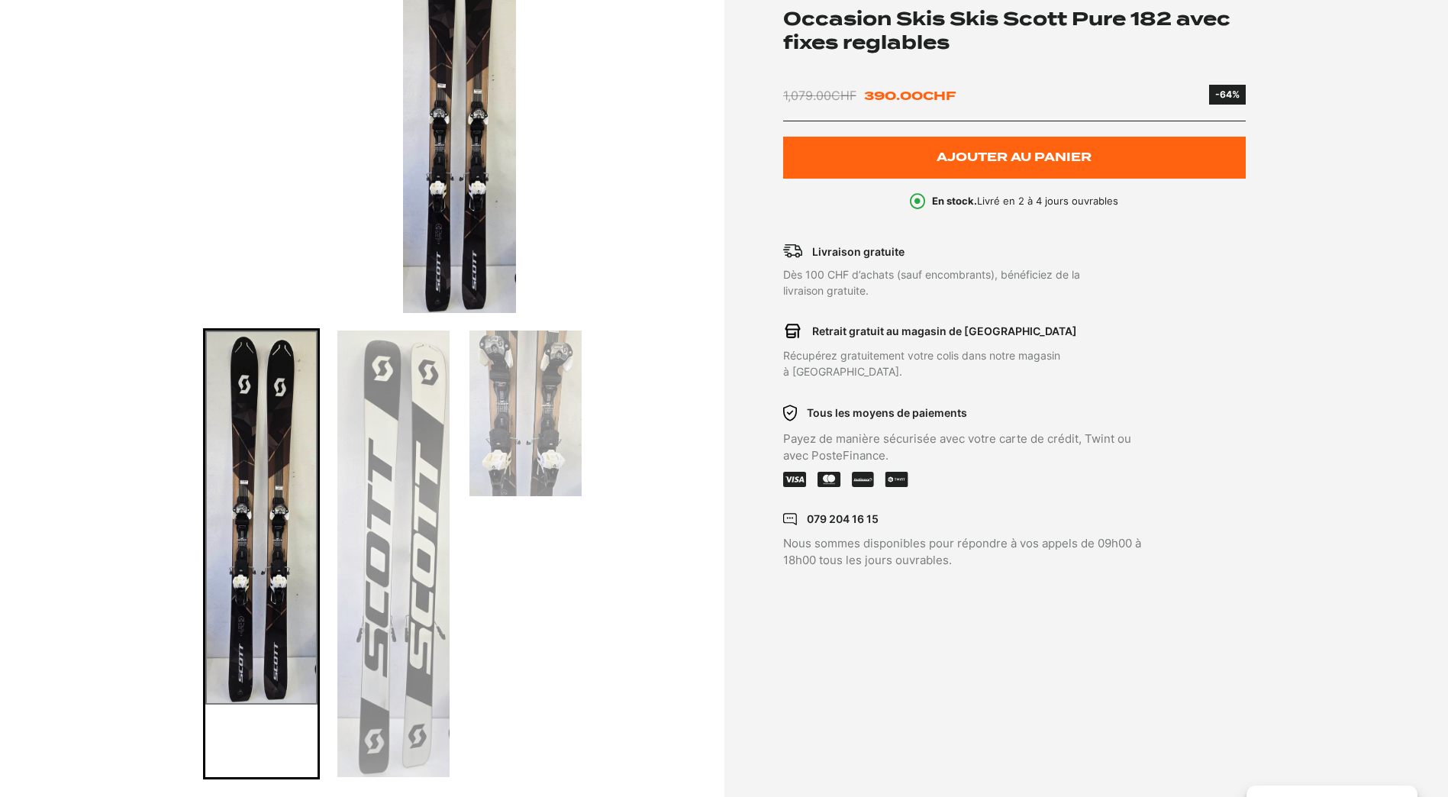
scroll to position [305, 0]
click at [557, 430] on img "Go to slide 3" at bounding box center [526, 413] width 112 height 166
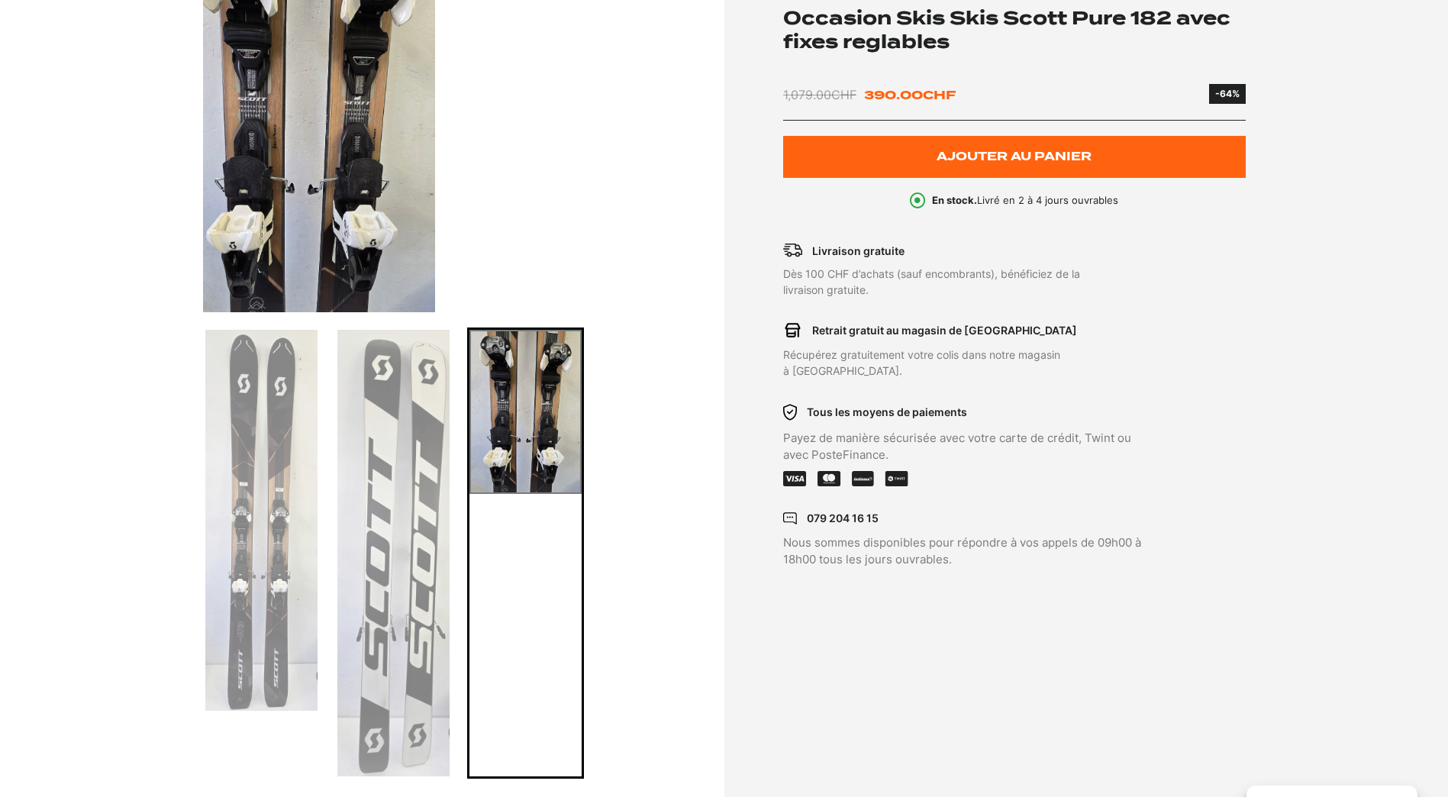
click at [386, 467] on img "Go to slide 2" at bounding box center [393, 553] width 112 height 447
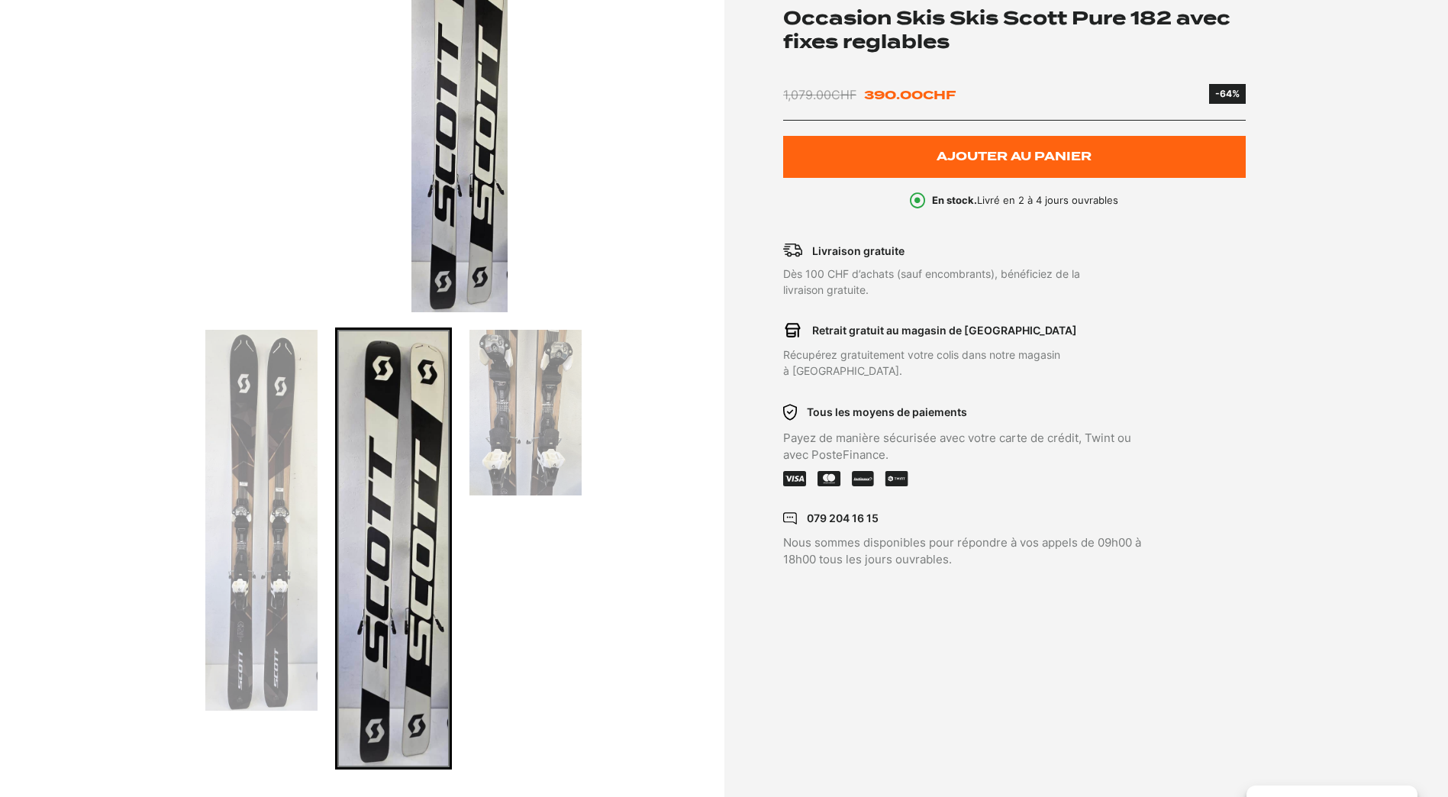
click at [295, 476] on img "Go to slide 1" at bounding box center [261, 520] width 112 height 381
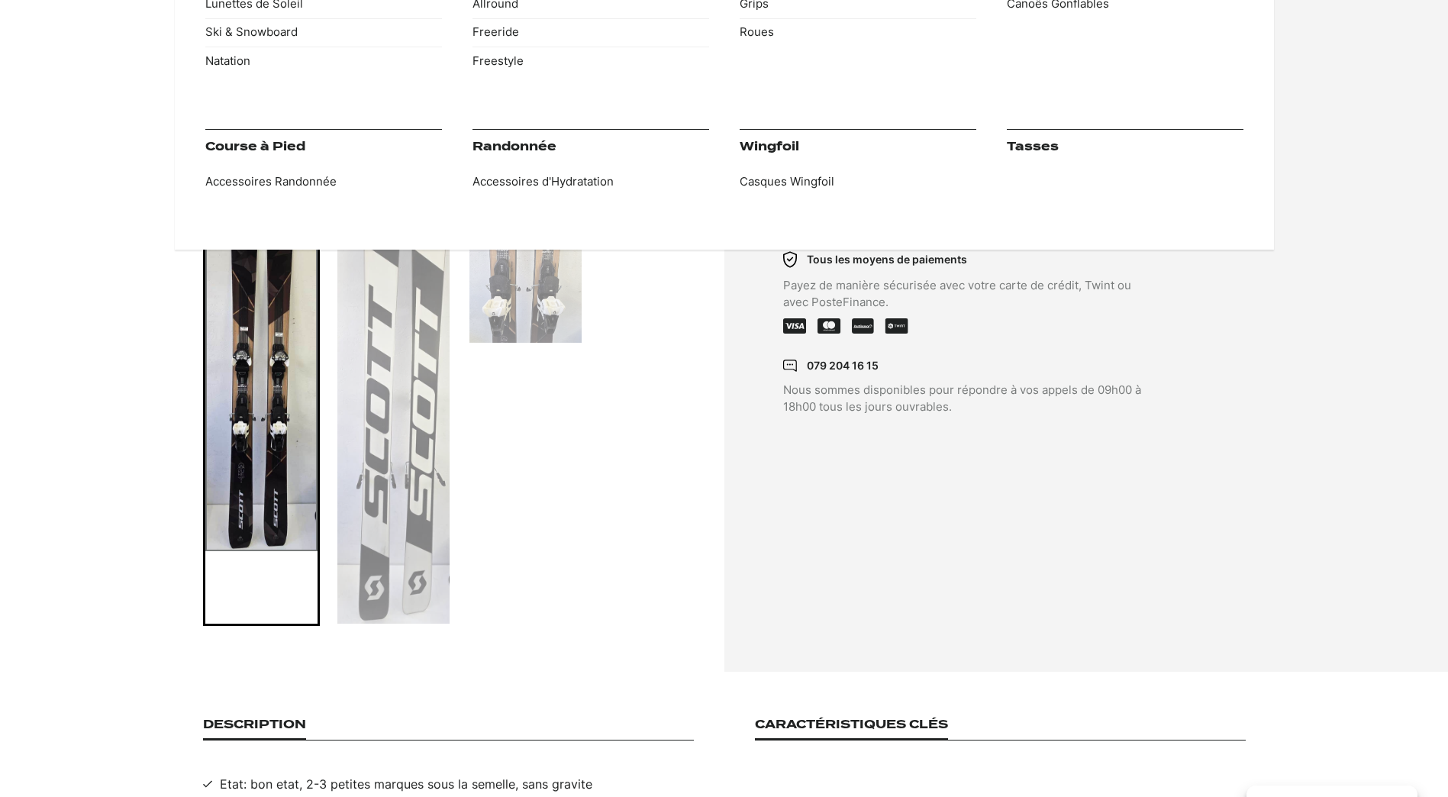
scroll to position [76, 0]
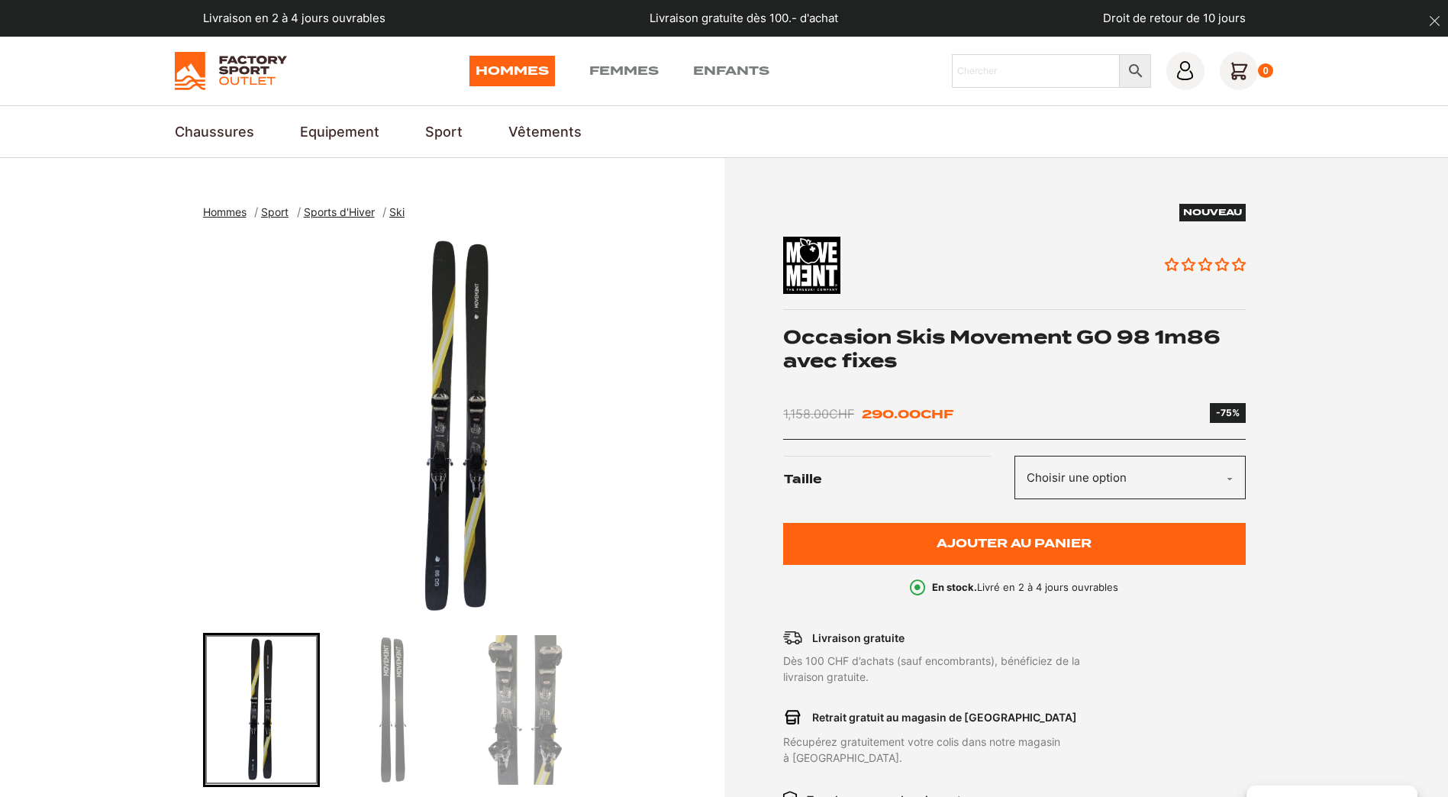
click at [505, 695] on img "Go to slide 3" at bounding box center [526, 710] width 112 height 150
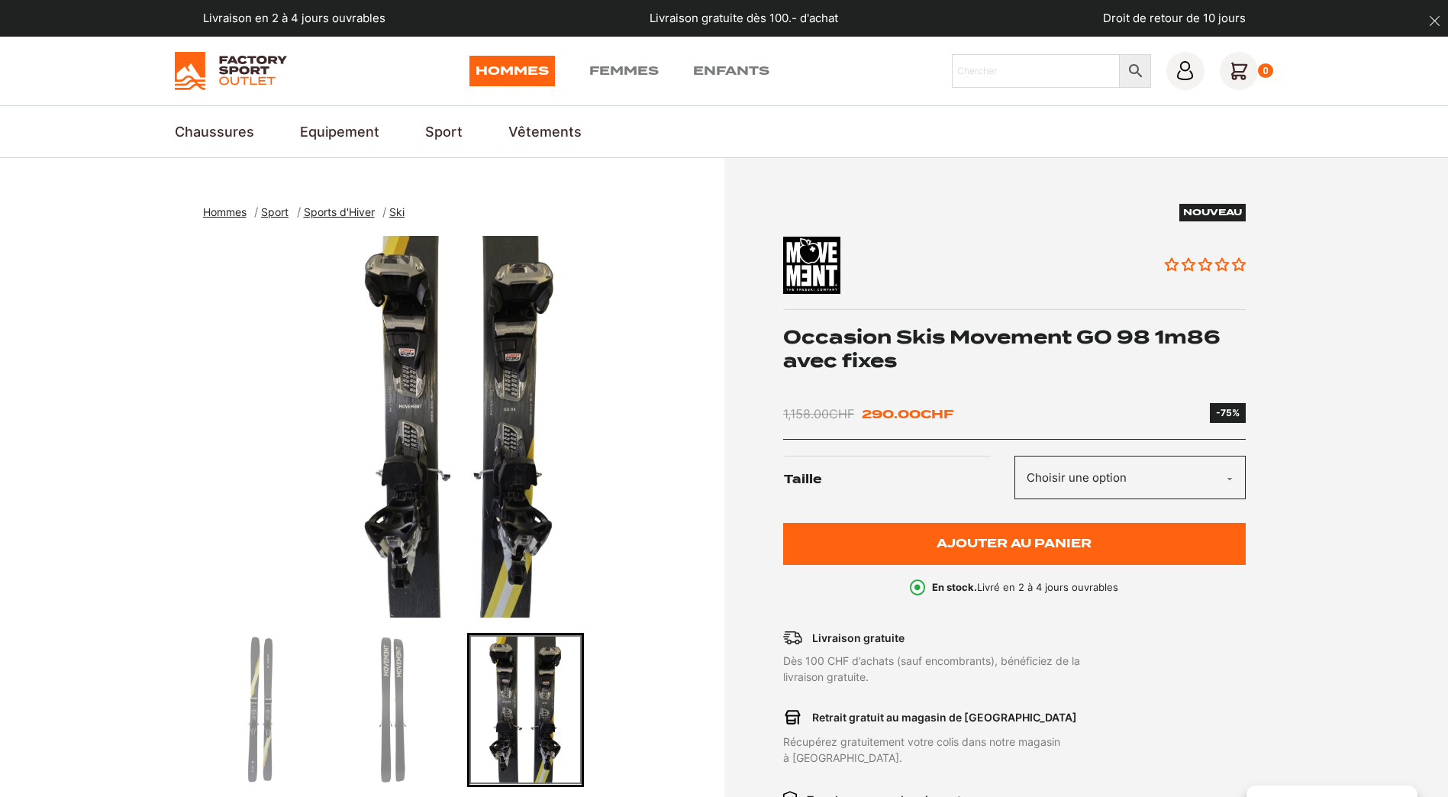
click at [398, 695] on img "Go to slide 2" at bounding box center [393, 710] width 112 height 150
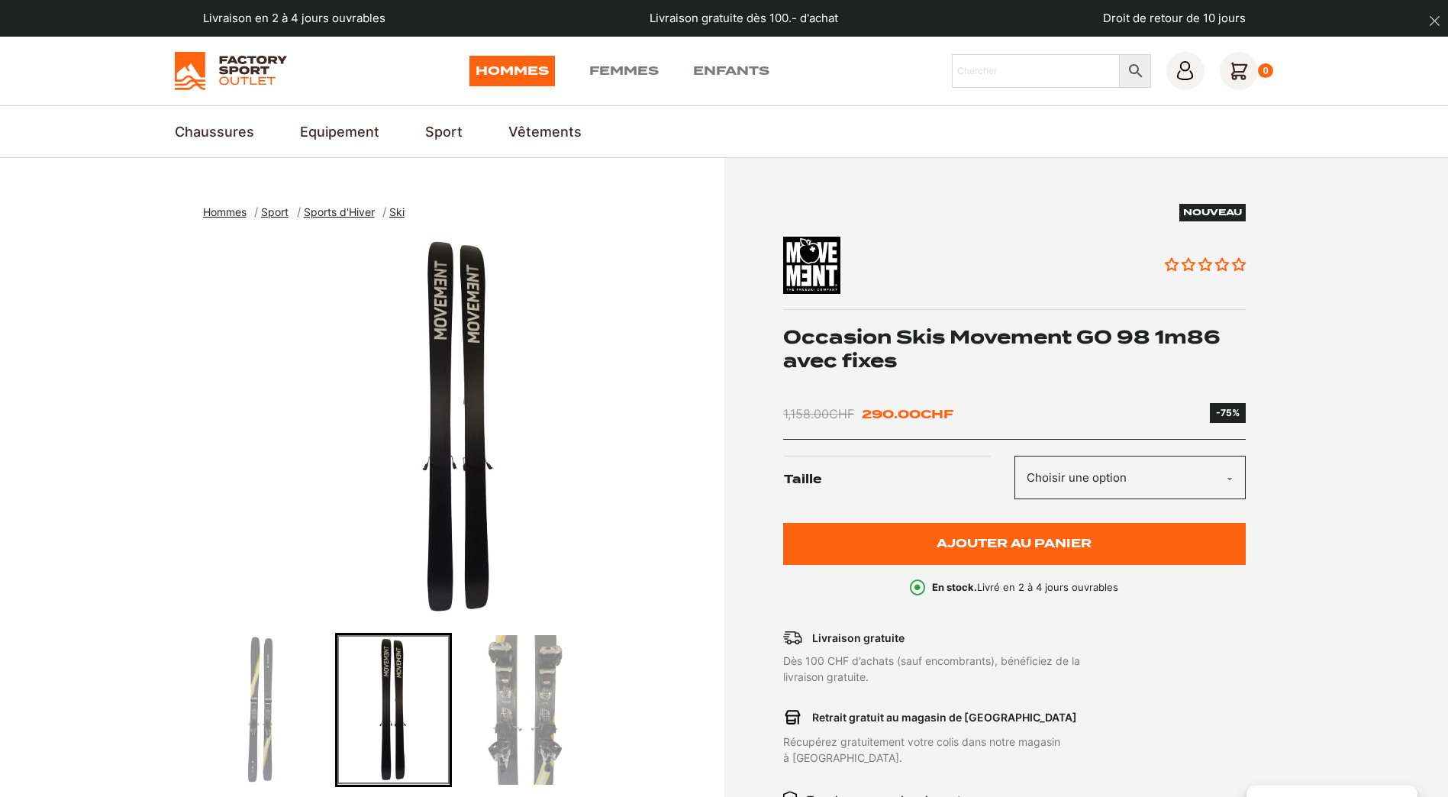
click at [271, 689] on img "Go to slide 1" at bounding box center [261, 710] width 112 height 150
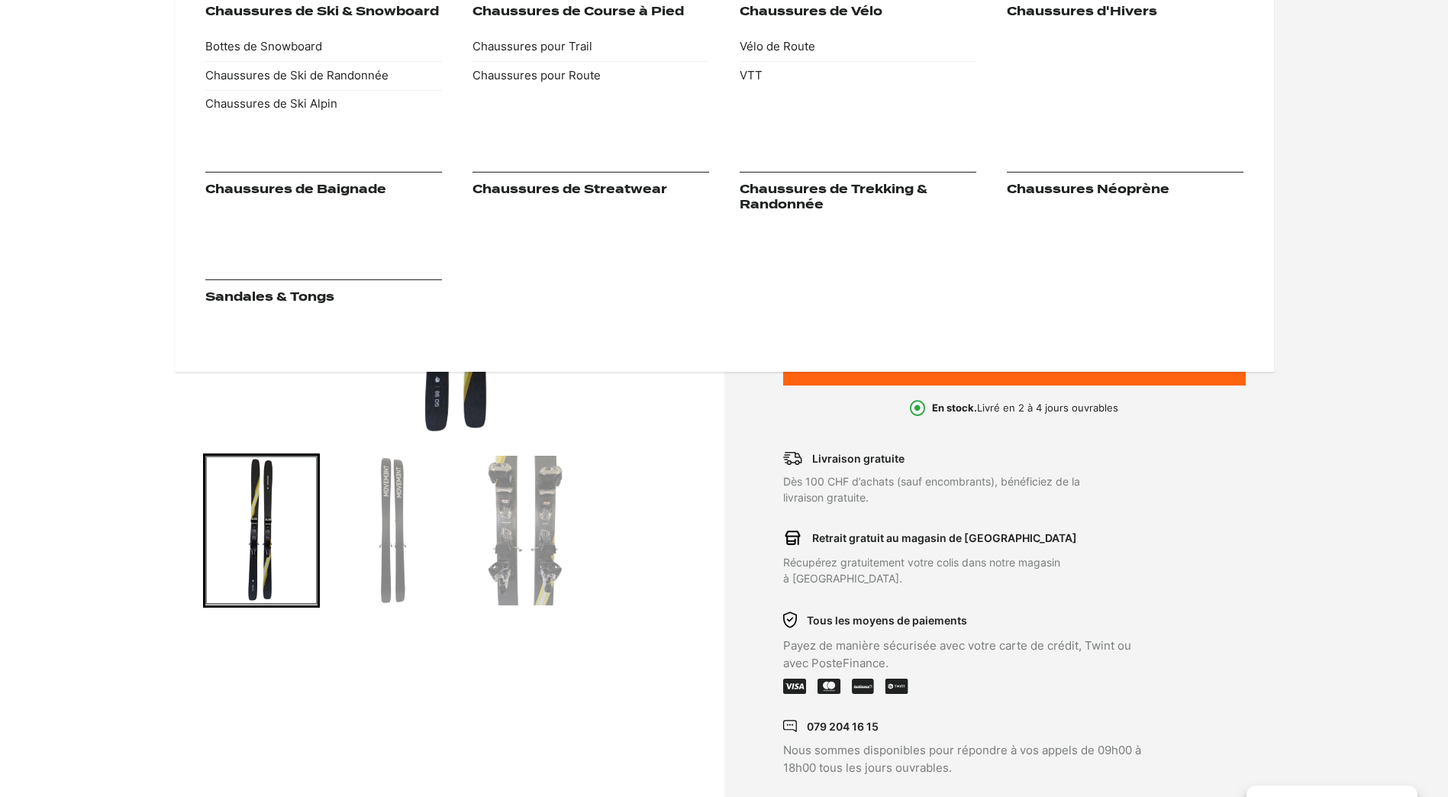
scroll to position [305, 0]
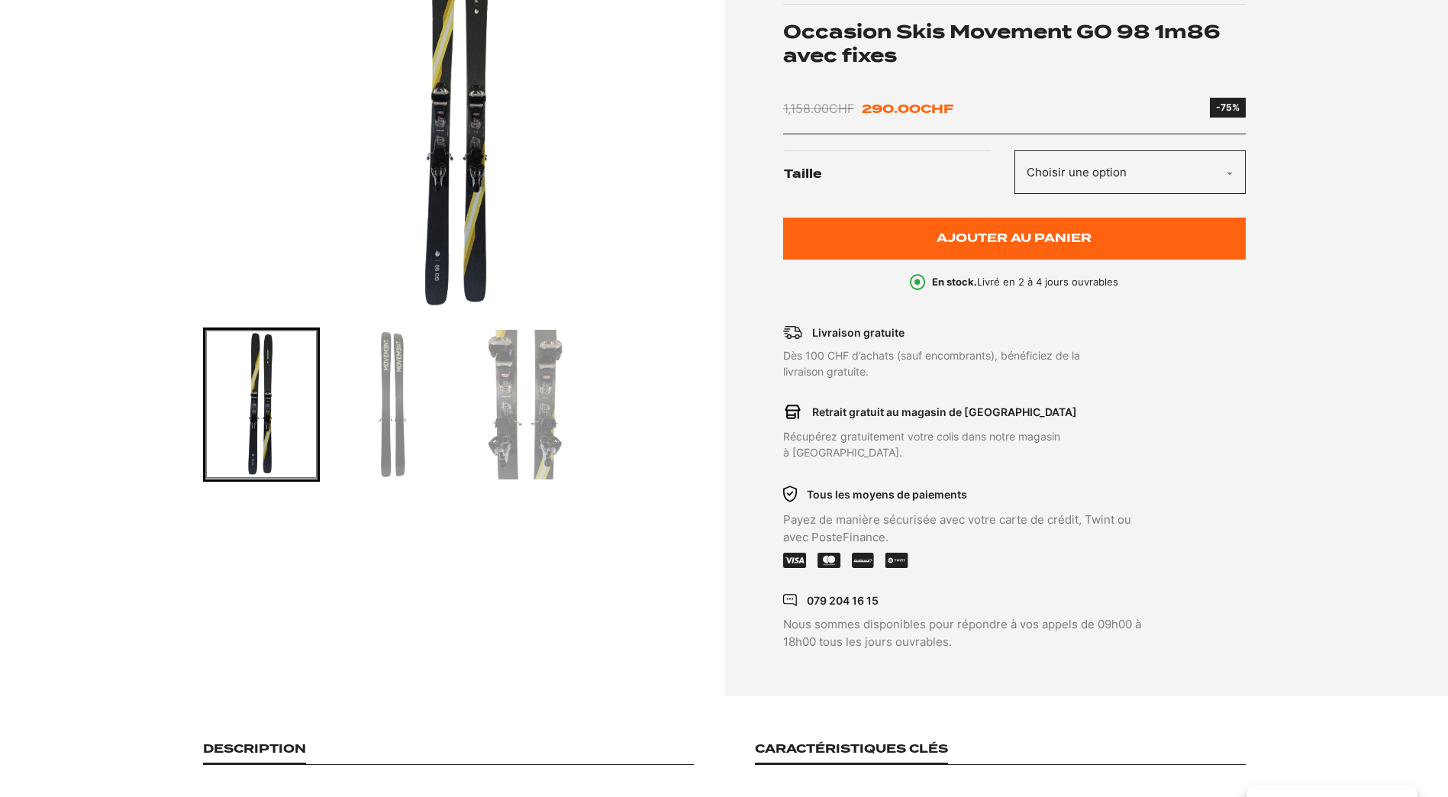
click at [1232, 169] on select "Choisir une option 1m86" at bounding box center [1130, 172] width 231 height 44
